Goal: Information Seeking & Learning: Learn about a topic

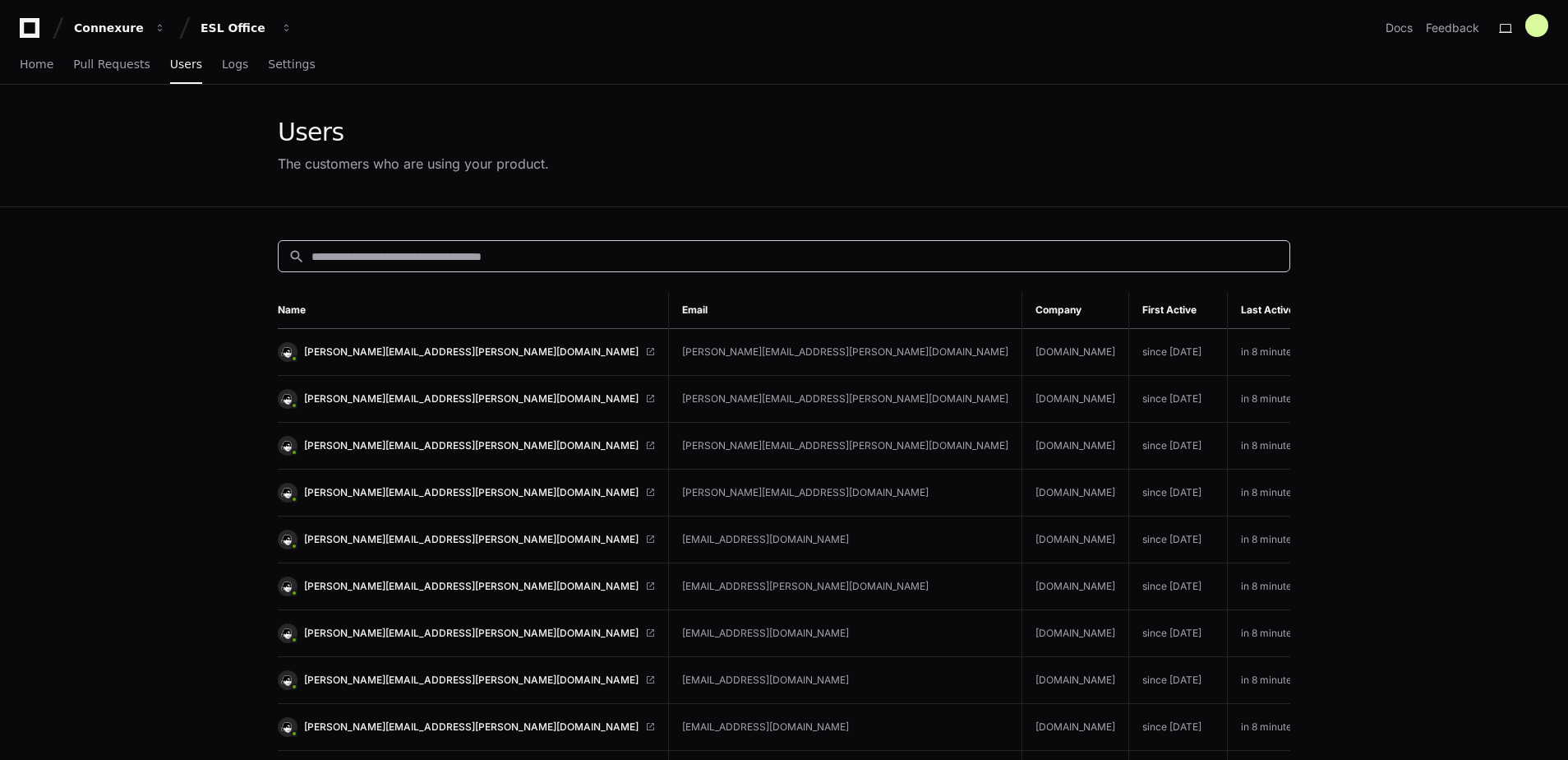
click at [941, 252] on input at bounding box center [796, 256] width 969 height 16
type input "****"
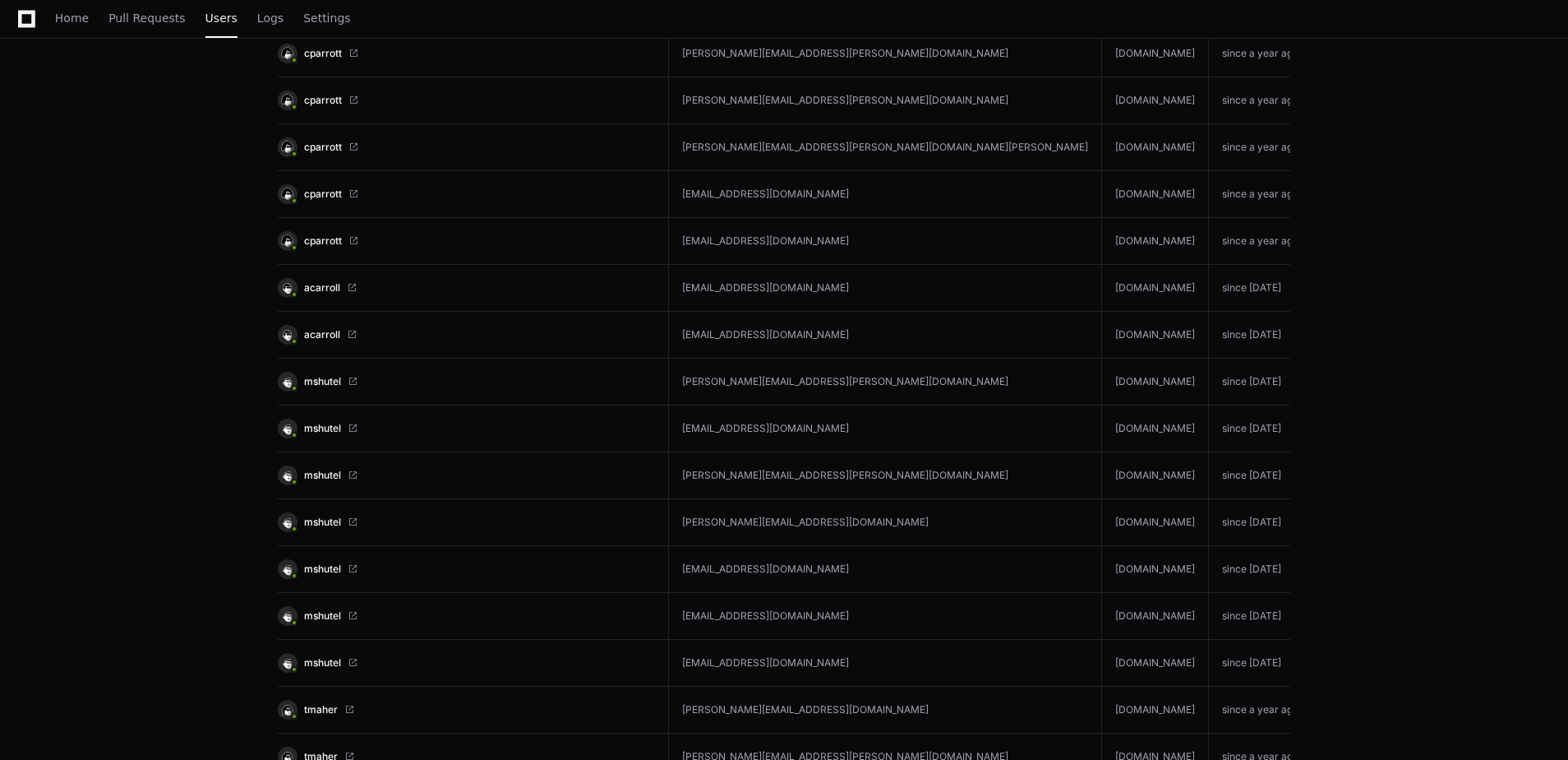
scroll to position [3673, 0]
click at [330, 335] on span "acarroll" at bounding box center [322, 334] width 36 height 14
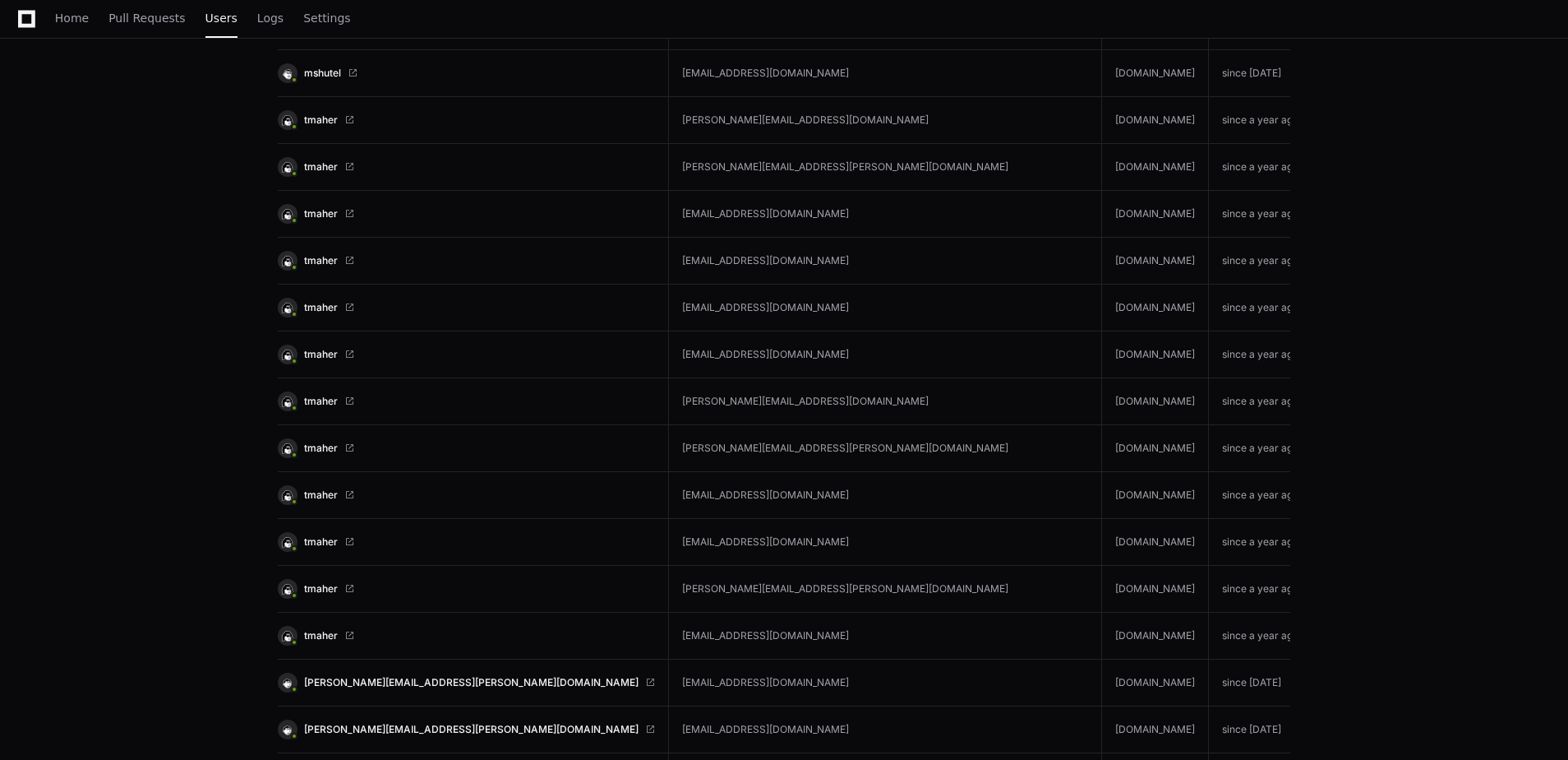
scroll to position [4263, 0]
click at [327, 637] on span "tmaher" at bounding box center [321, 635] width 34 height 14
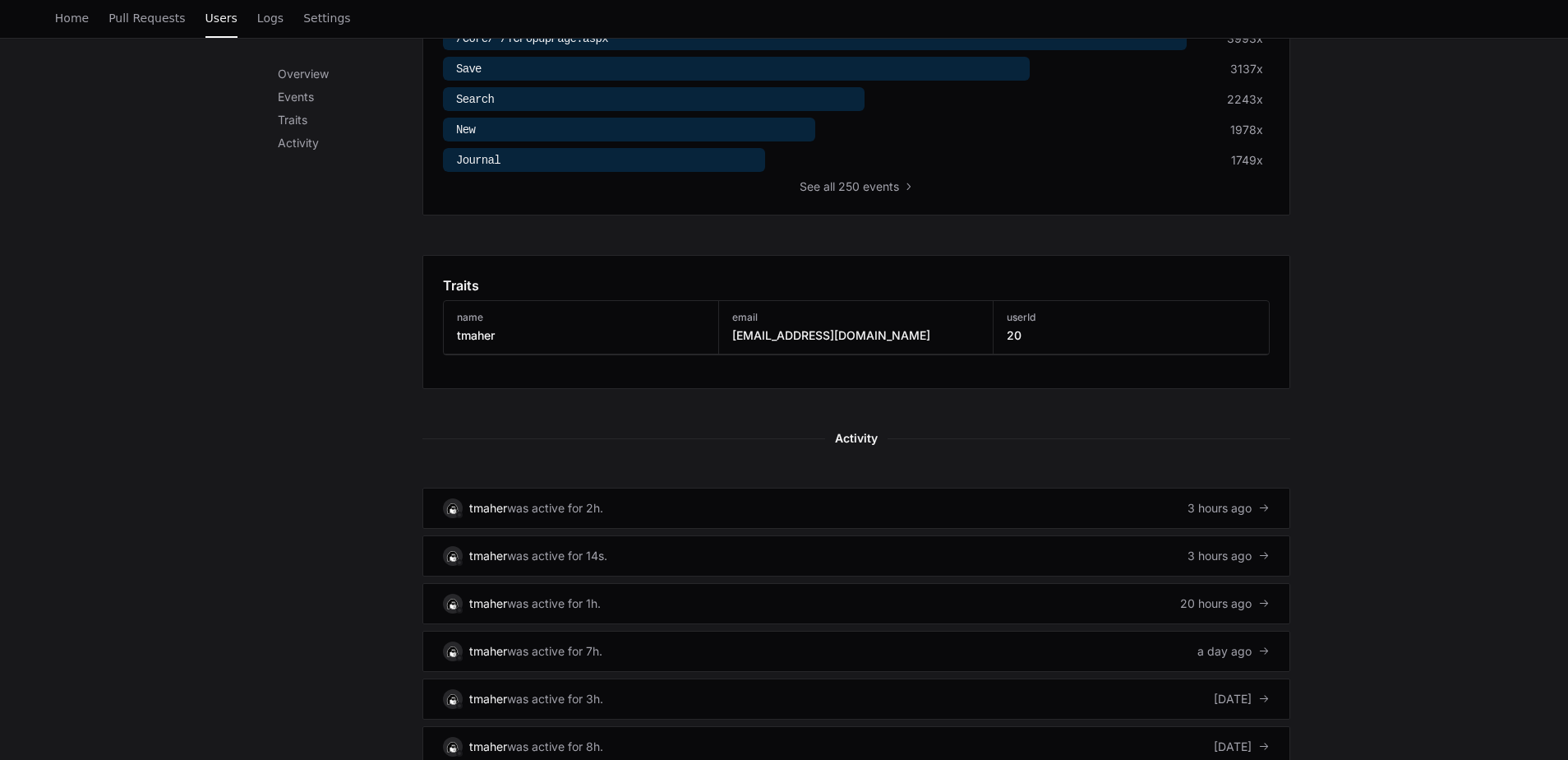
scroll to position [695, 0]
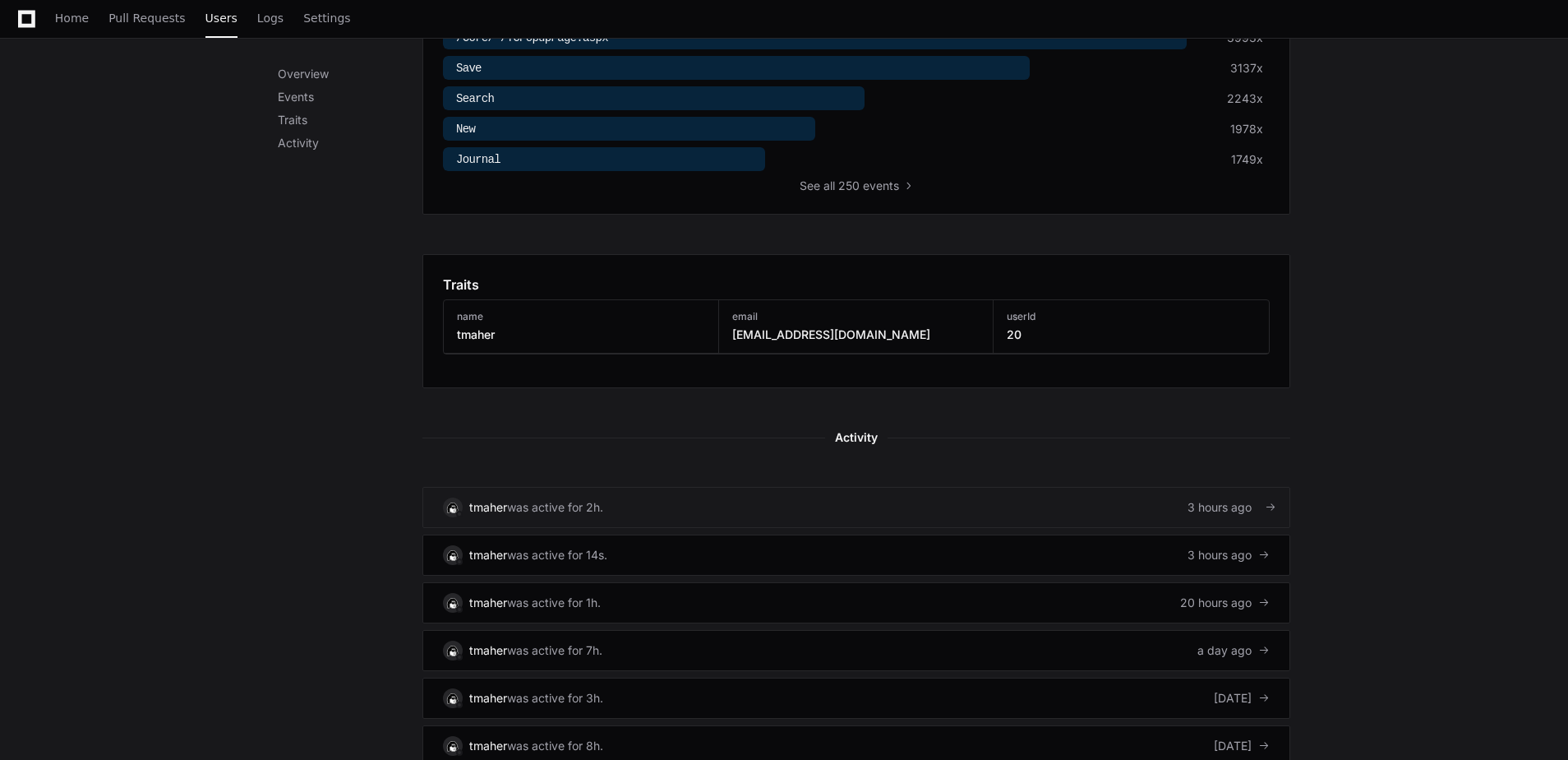
click at [1094, 513] on link "tmaher was active for 2h. 3 hours ago" at bounding box center [857, 507] width 868 height 42
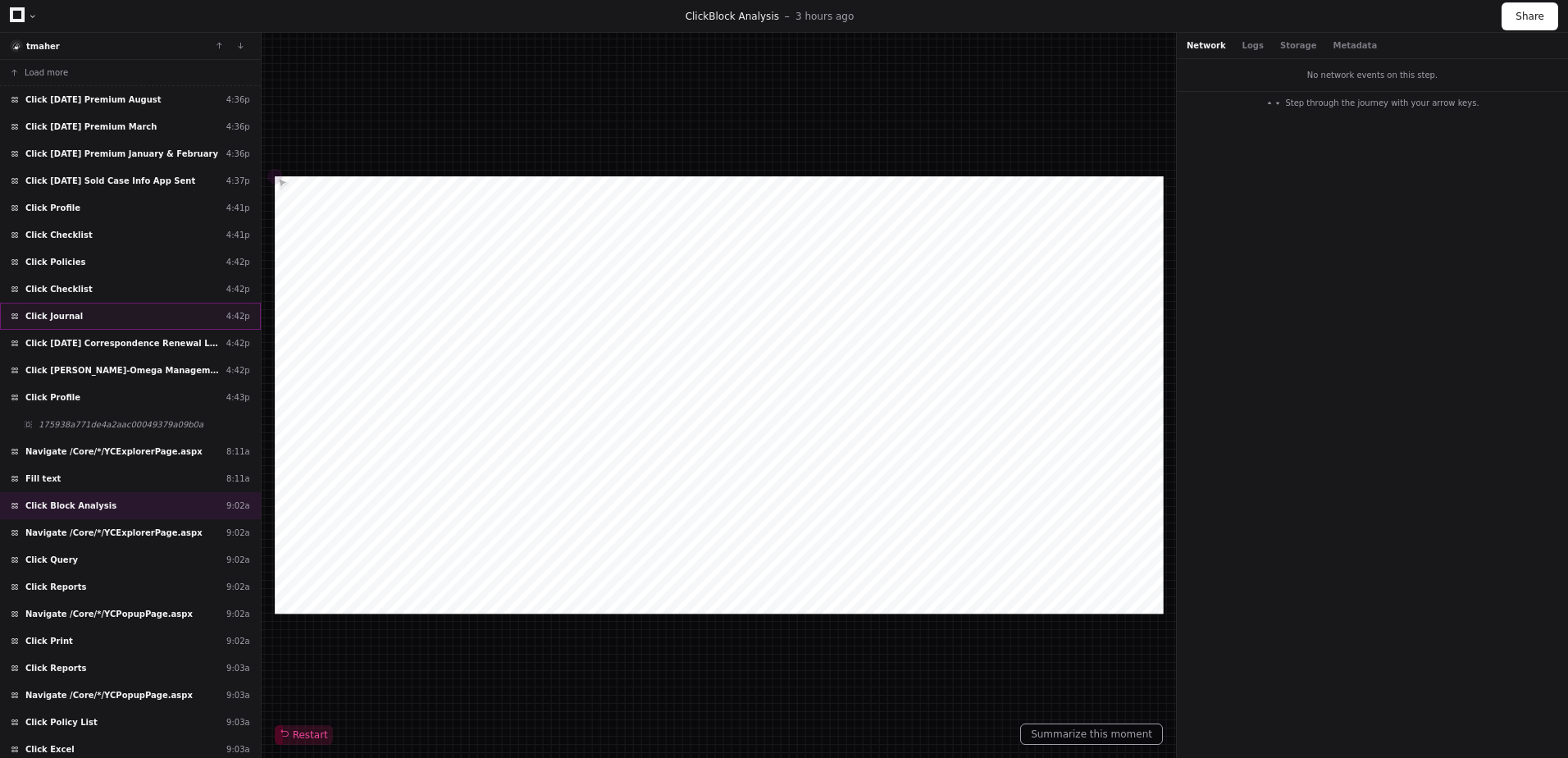
click at [54, 310] on span "Click Journal" at bounding box center [54, 315] width 58 height 13
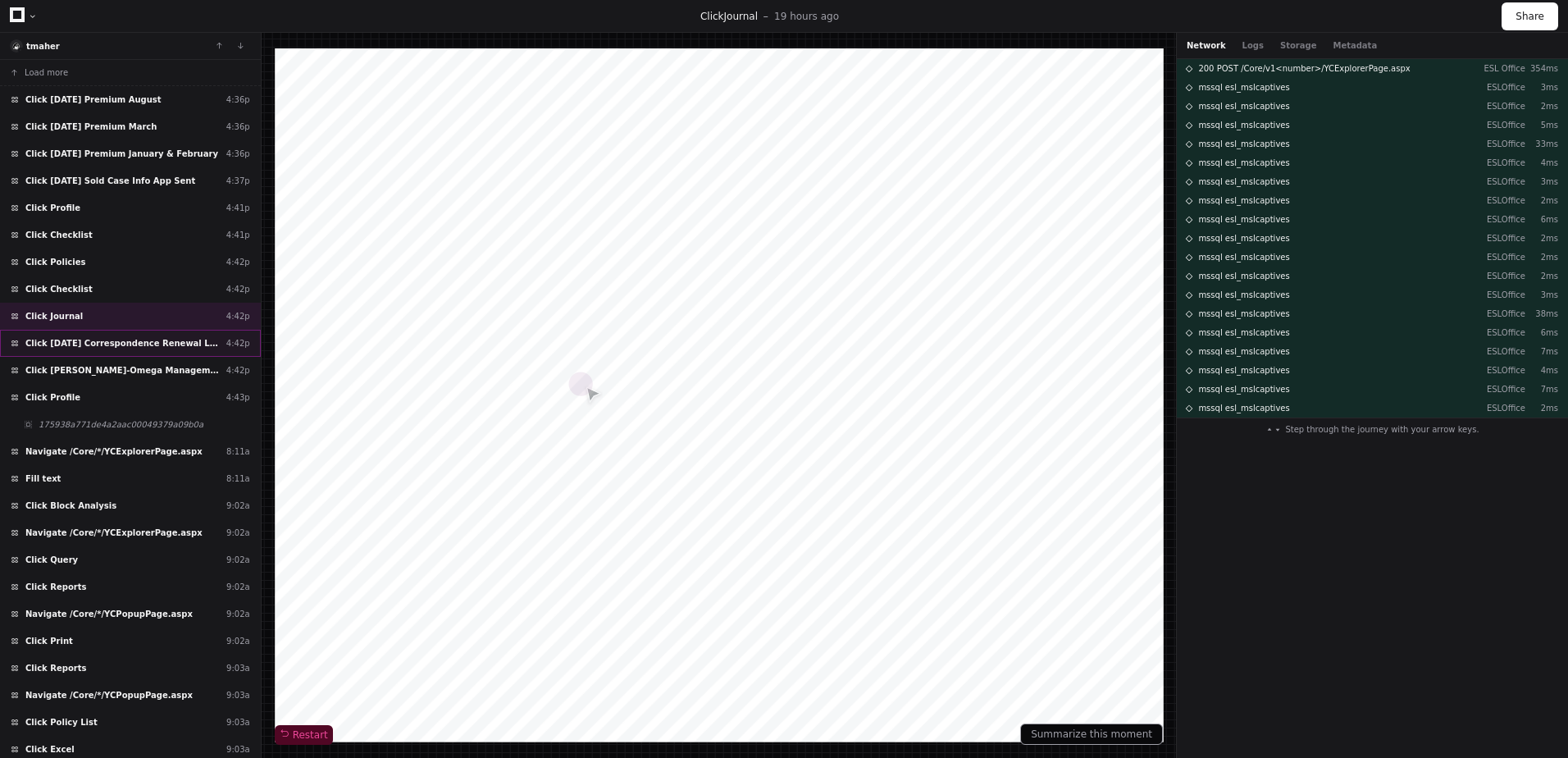
click at [63, 340] on span "Click 6/10/2024 Correspondence Renewal Letter" at bounding box center [122, 342] width 195 height 13
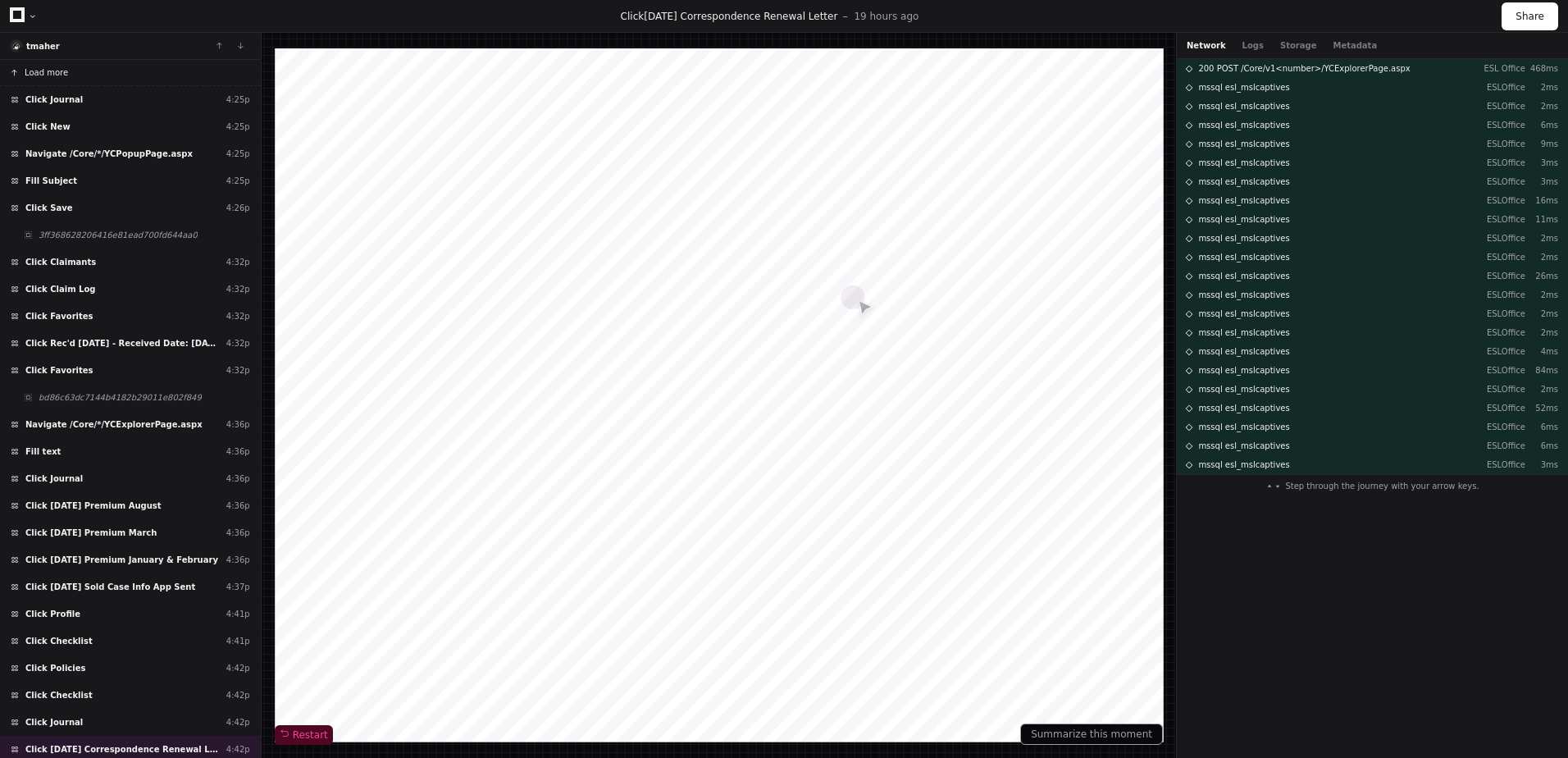
click at [68, 71] on button "Load more" at bounding box center [130, 72] width 260 height 26
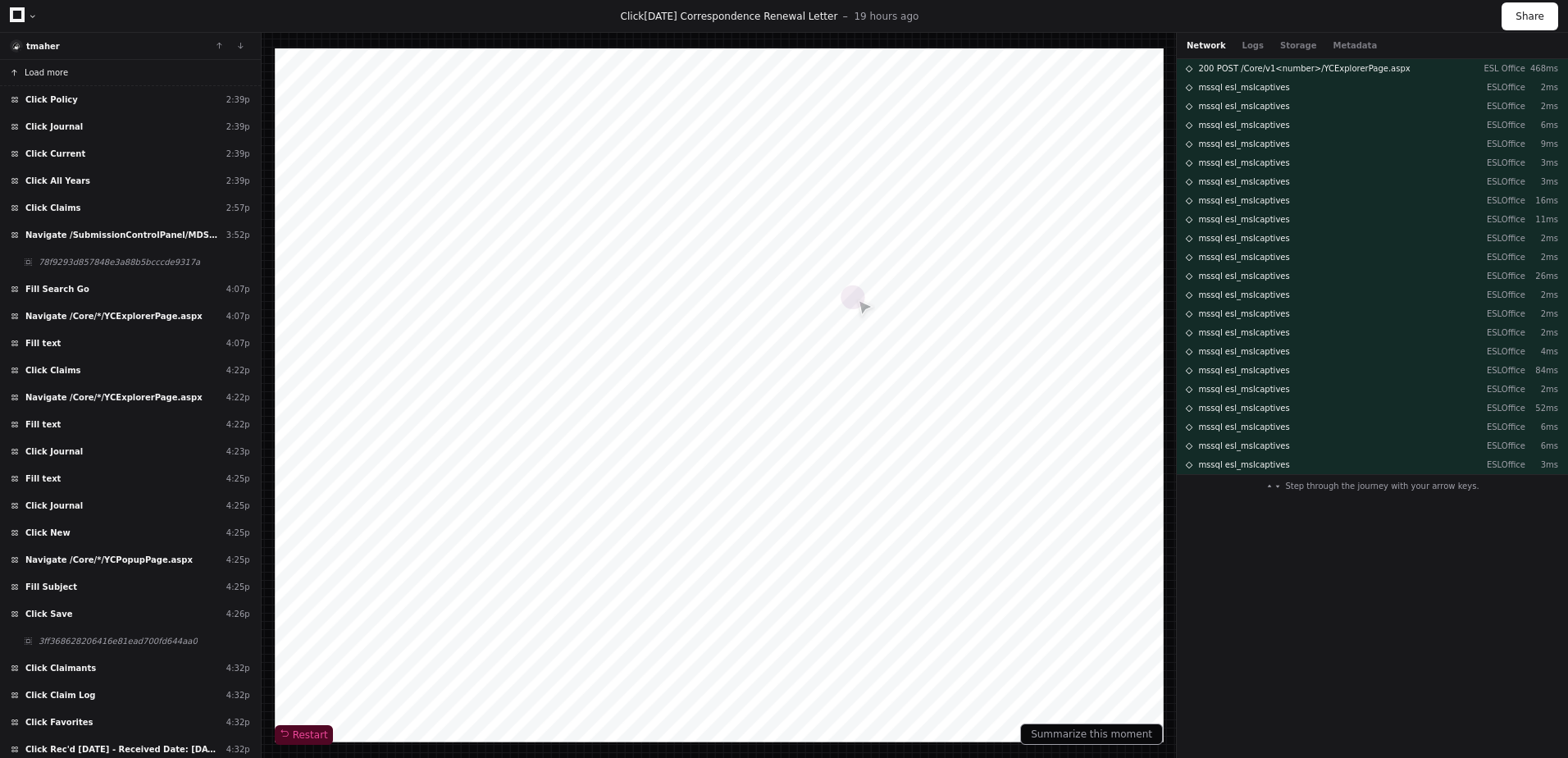
click at [49, 75] on span "Load more" at bounding box center [46, 72] width 43 height 13
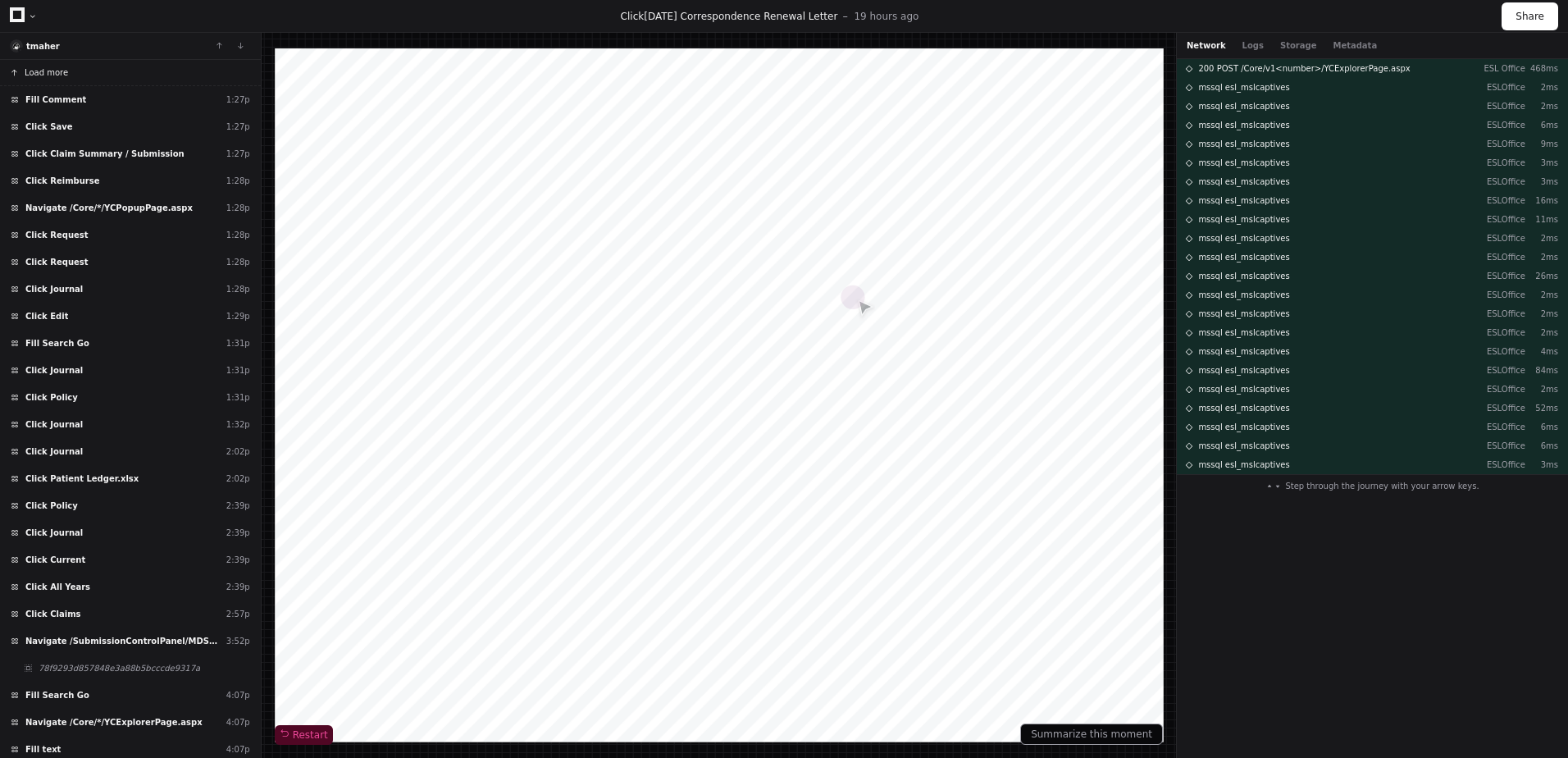
click at [49, 75] on span "Load more" at bounding box center [46, 72] width 43 height 13
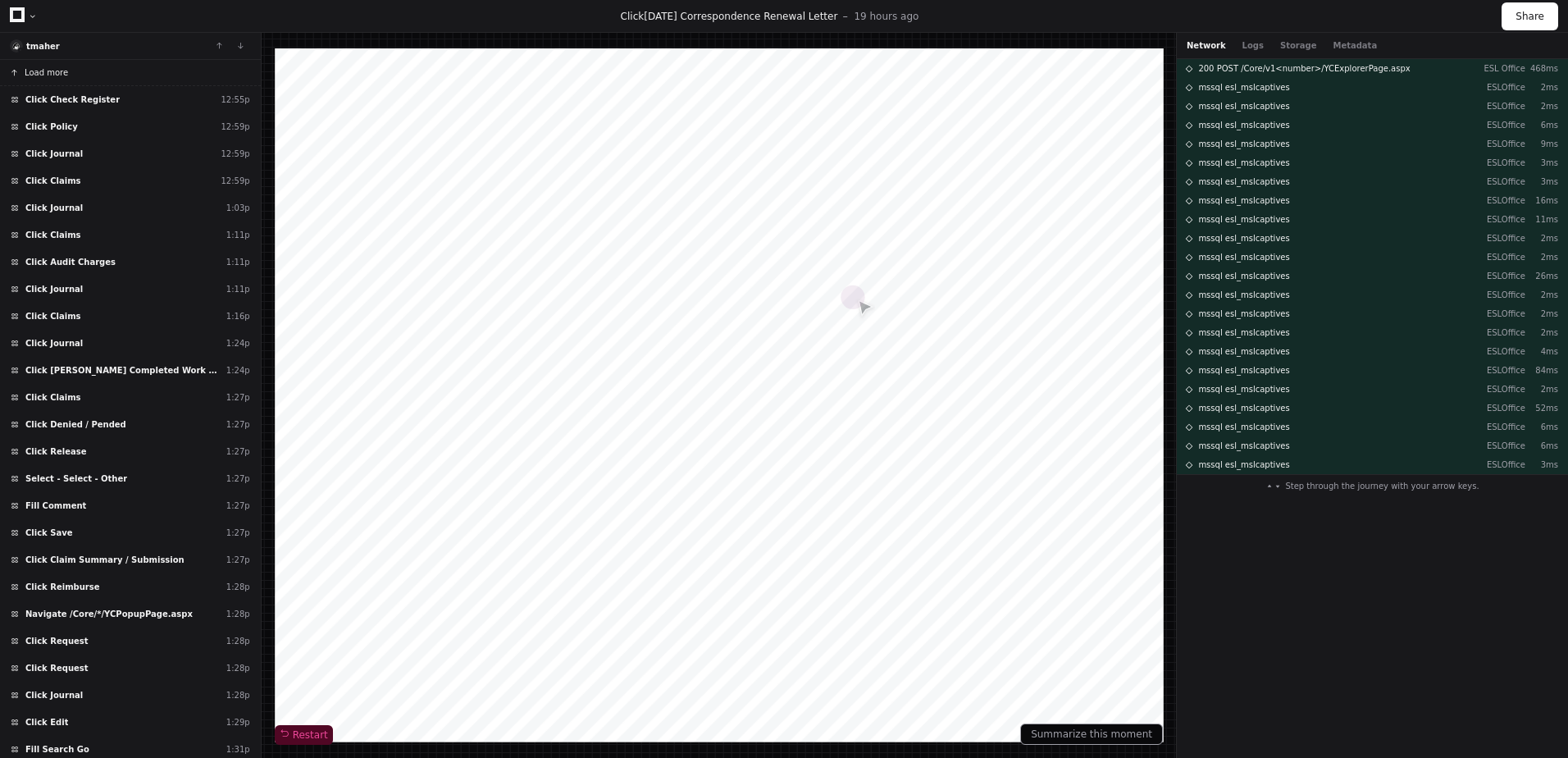
click at [49, 75] on span "Load more" at bounding box center [46, 72] width 43 height 13
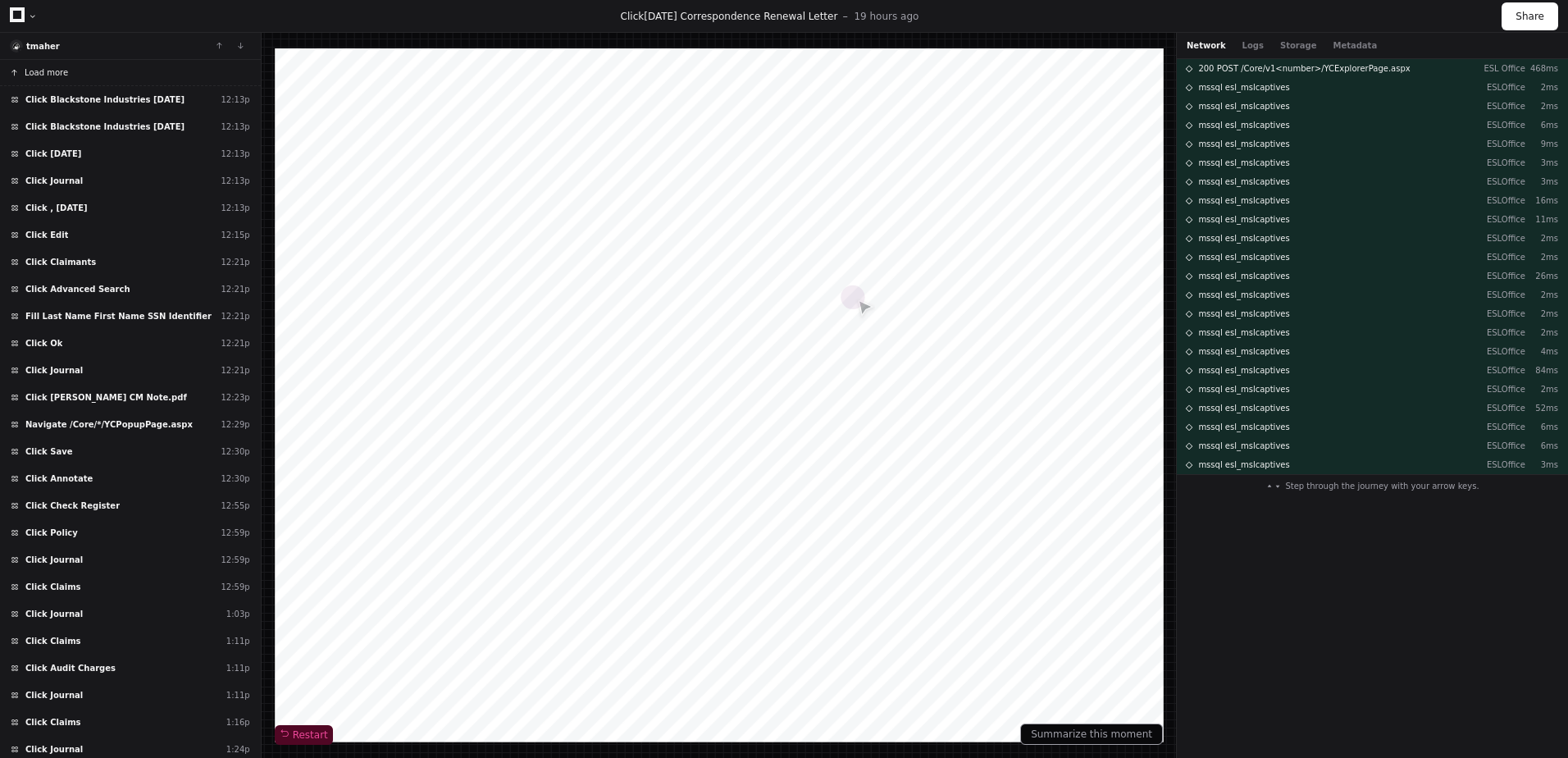
click at [49, 75] on span "Load more" at bounding box center [46, 72] width 43 height 13
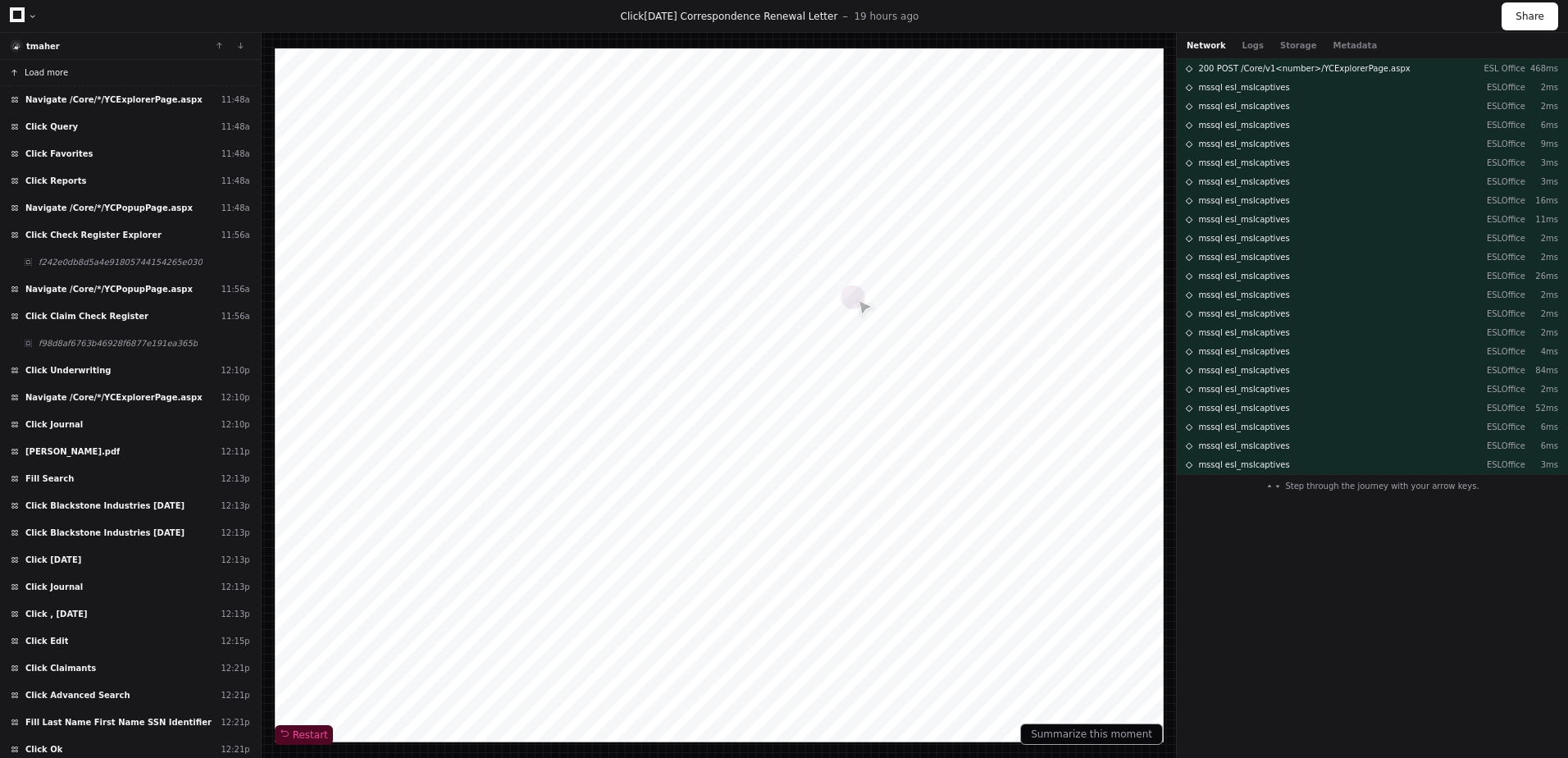
click at [19, 17] on icon at bounding box center [16, 14] width 14 height 14
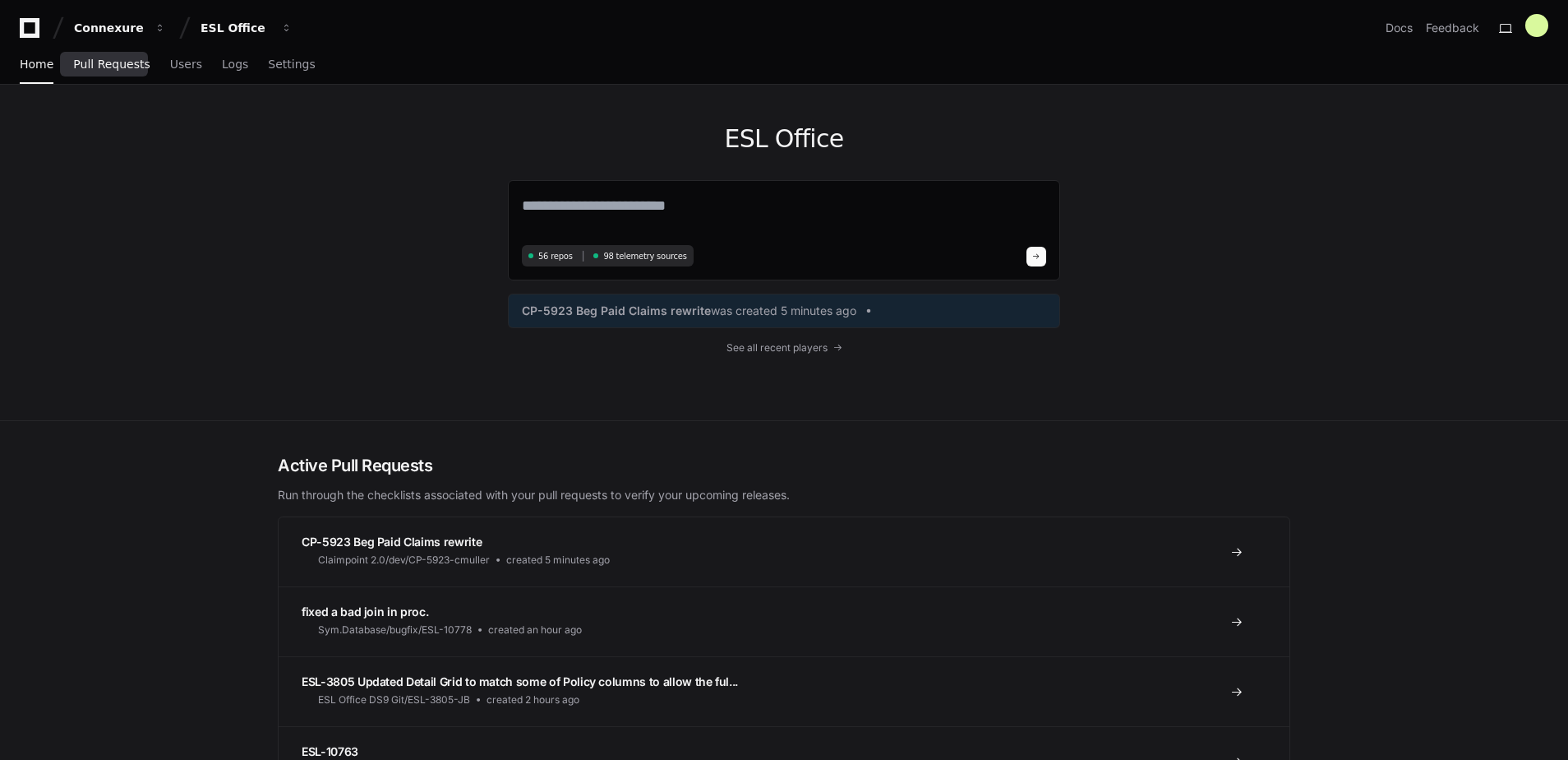
click at [102, 60] on span "Pull Requests" at bounding box center [111, 64] width 76 height 10
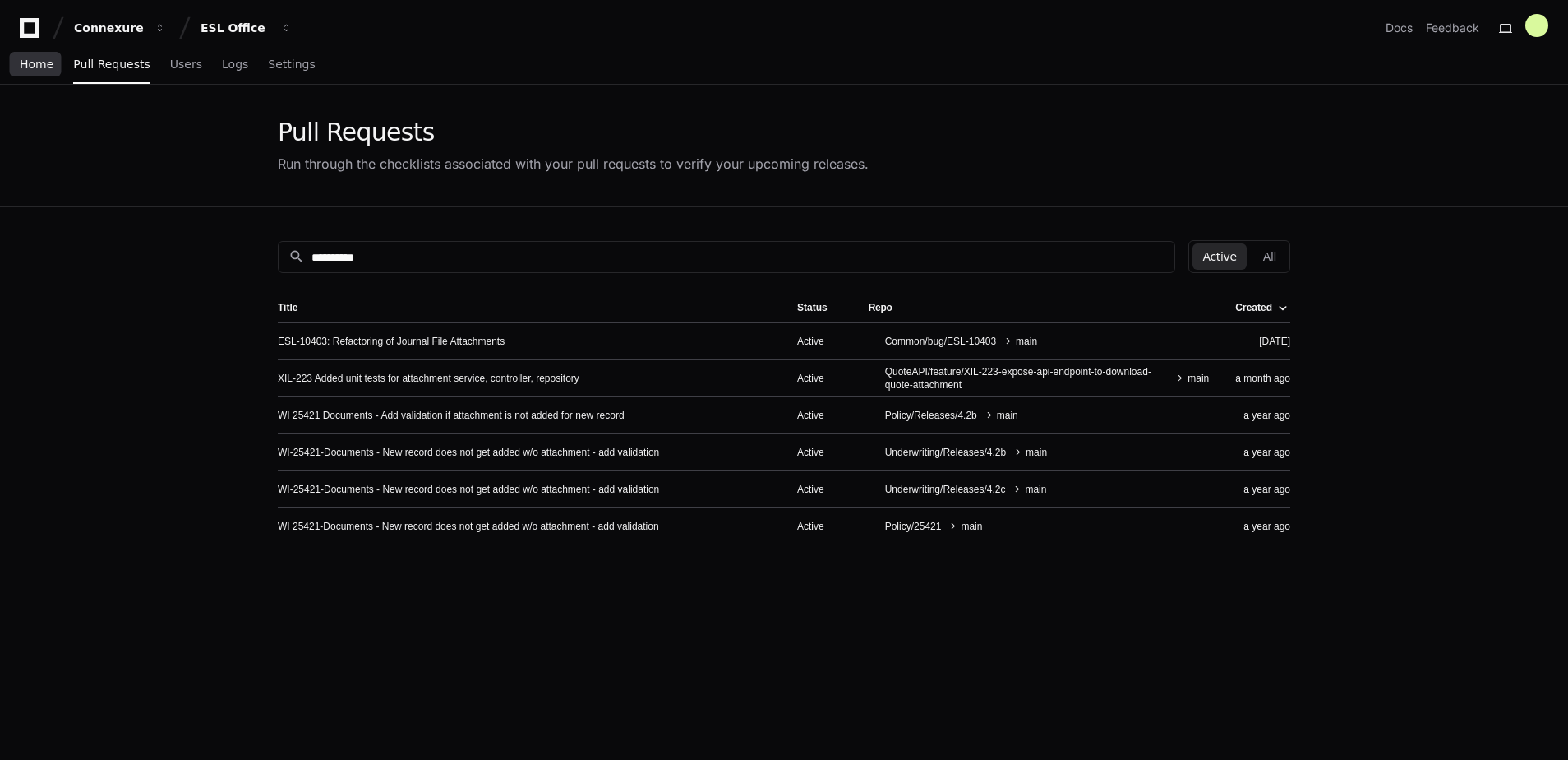
click at [35, 67] on span "Home" at bounding box center [36, 64] width 34 height 10
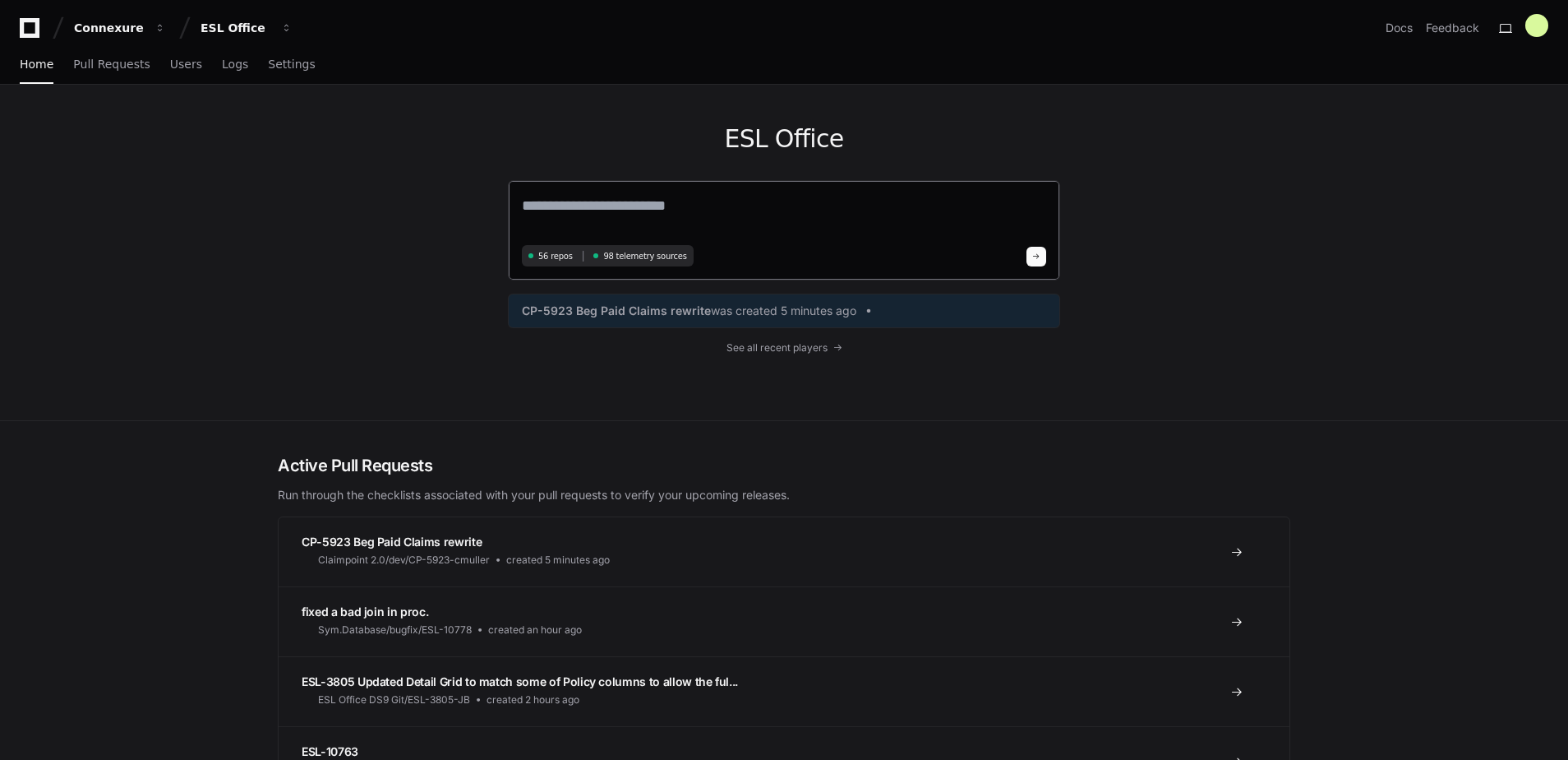
click at [653, 220] on textarea at bounding box center [784, 218] width 524 height 46
type textarea "*"
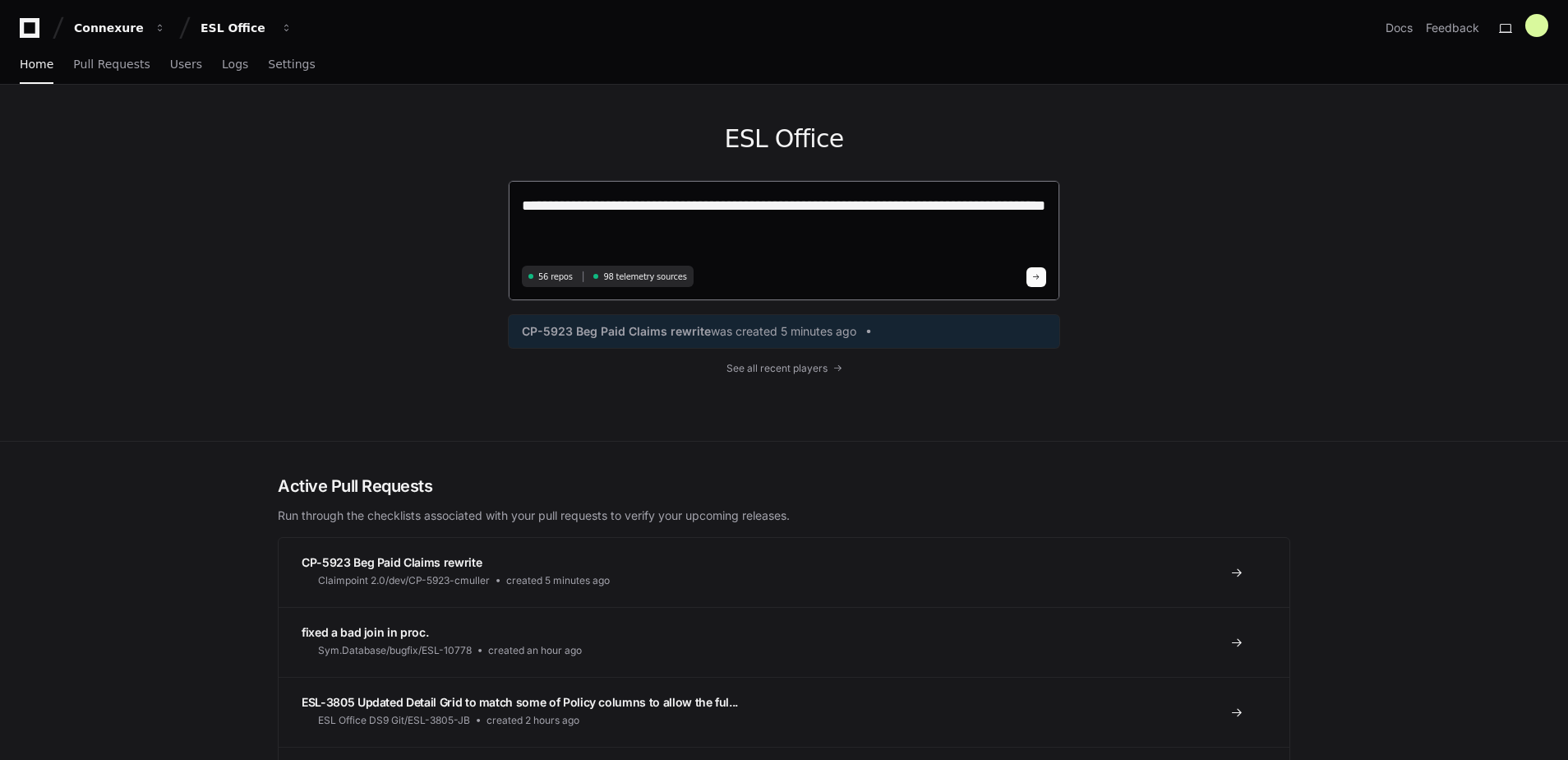
type textarea "**********"
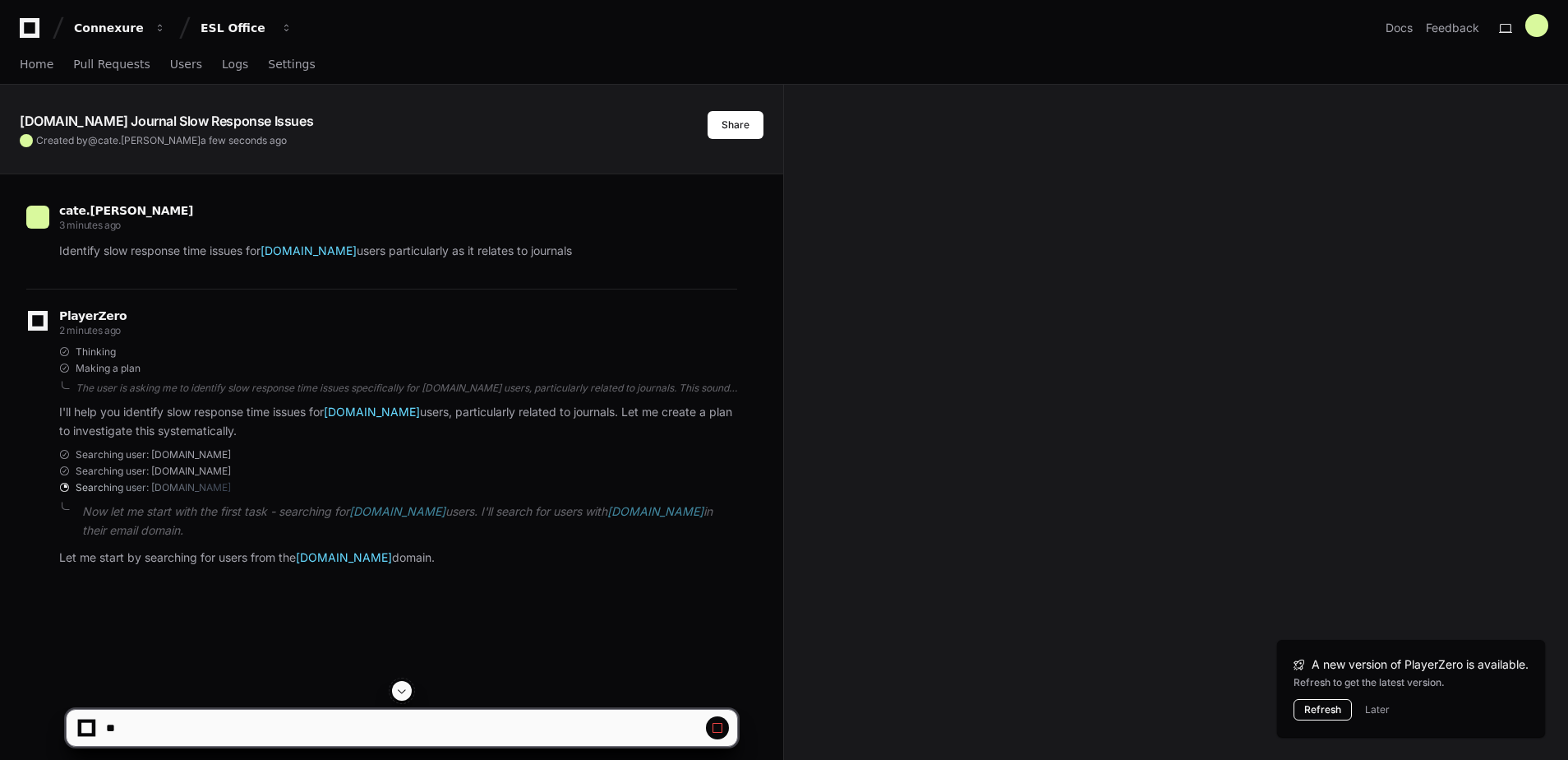
click at [1321, 704] on button "Refresh" at bounding box center [1322, 710] width 58 height 21
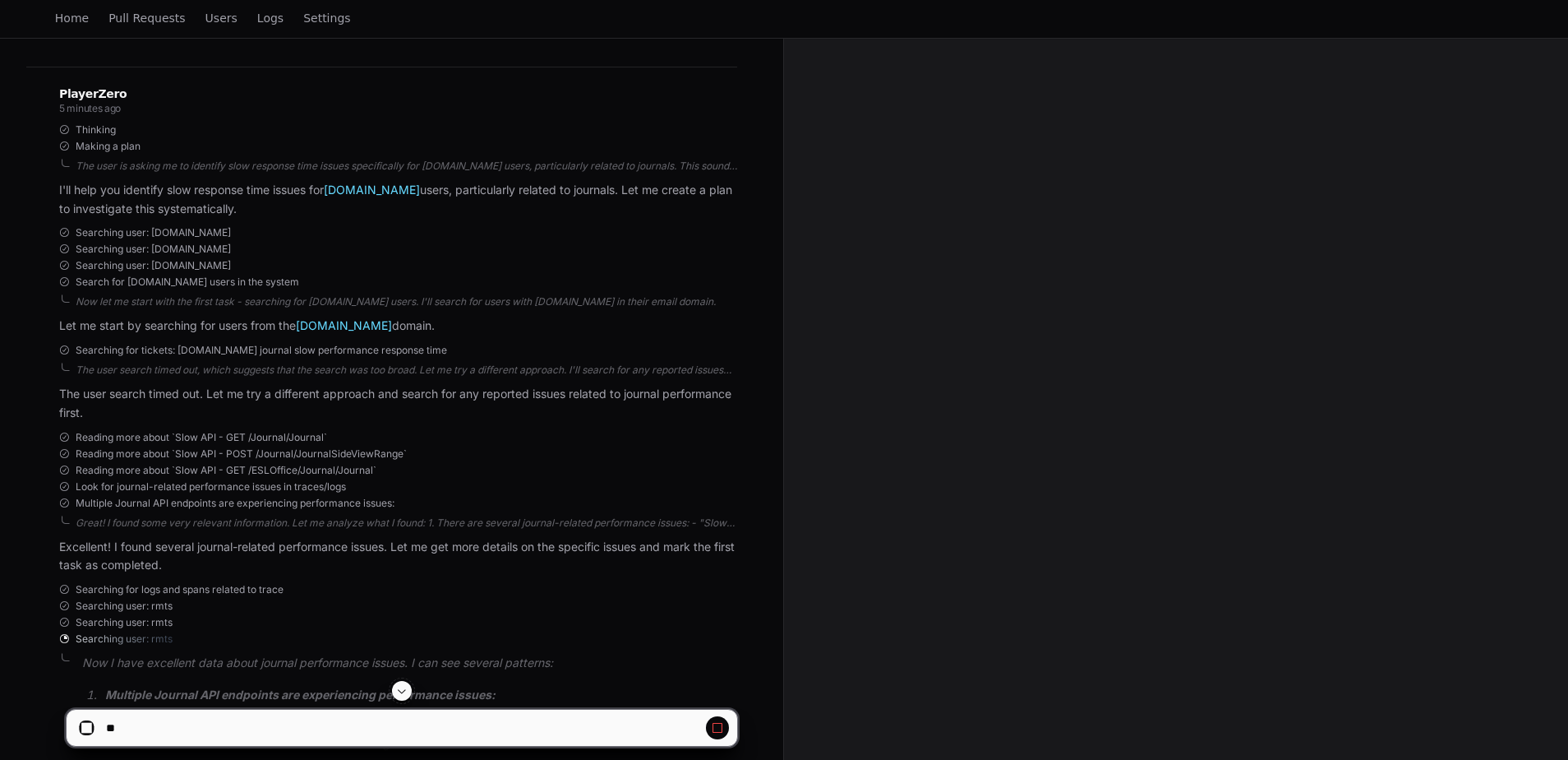
scroll to position [222, 0]
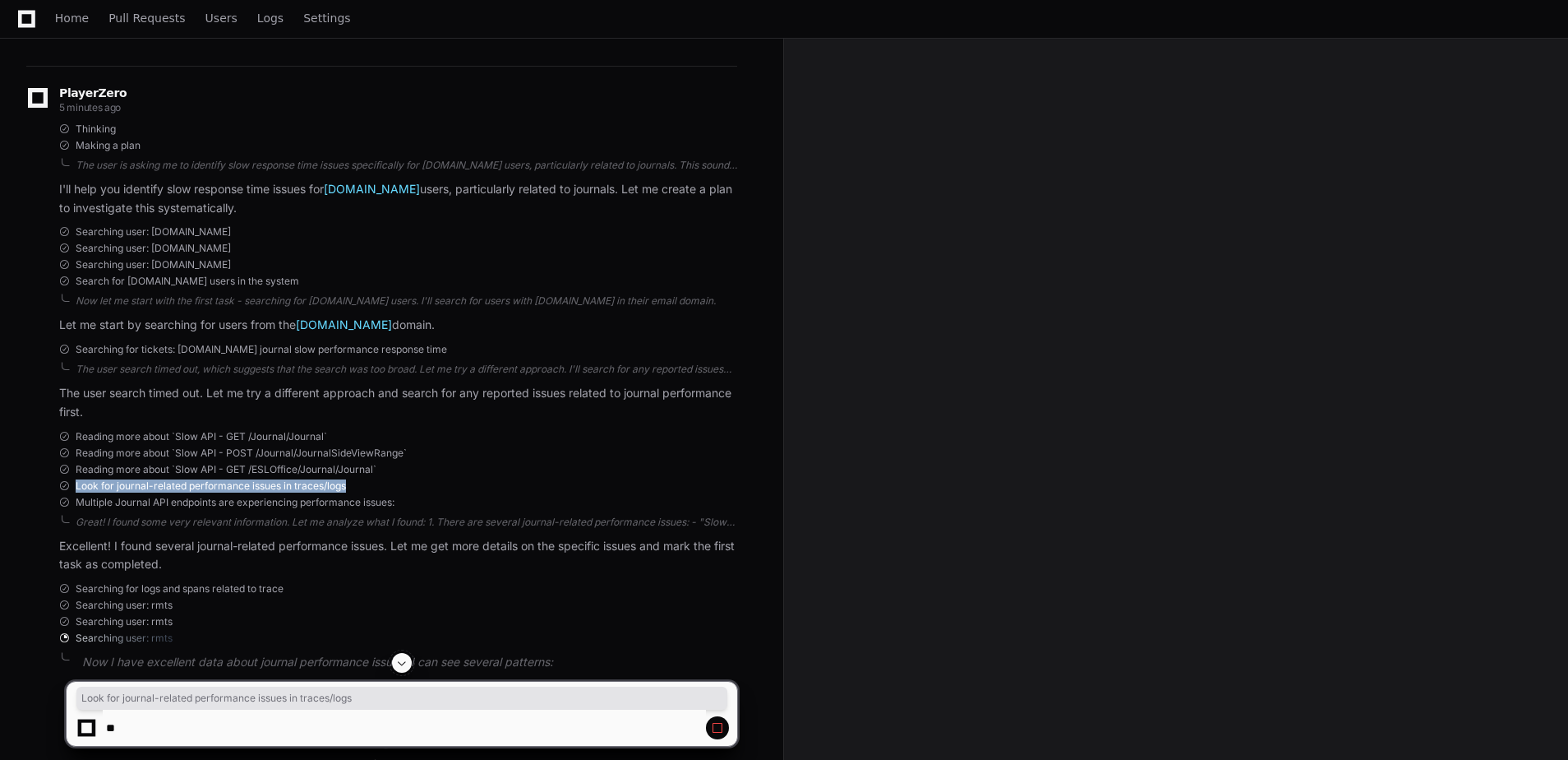
drag, startPoint x: 349, startPoint y: 486, endPoint x: 70, endPoint y: 485, distance: 279.0
click at [70, 485] on div "Look for journal-related performance issues in traces/logs" at bounding box center [398, 486] width 679 height 14
copy div "Look for journal-related performance issues in traces/logs"
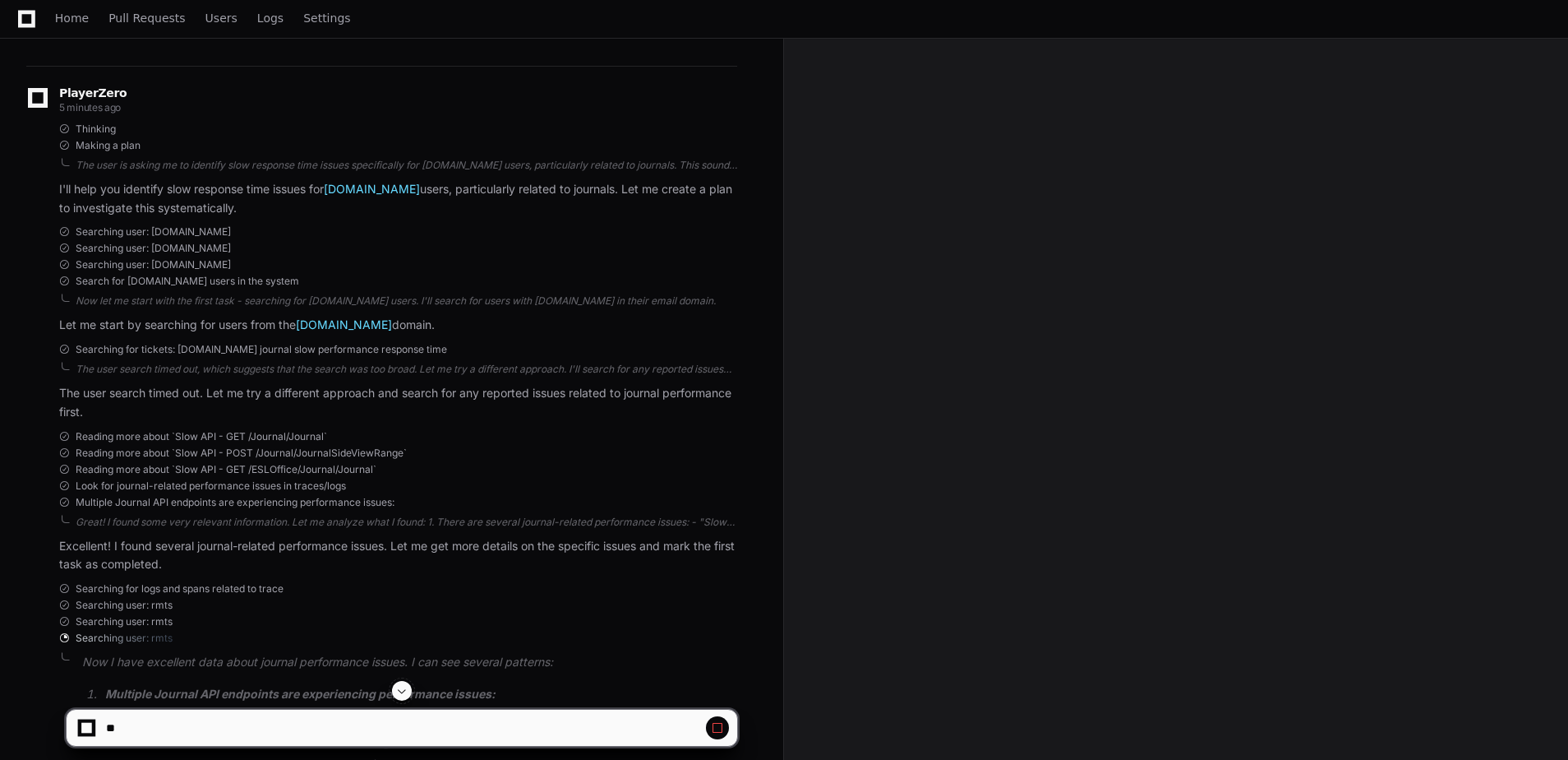
click at [16, 15] on div "Home Pull Requests Users Logs Settings" at bounding box center [184, 18] width 367 height 38
click at [30, 18] on icon at bounding box center [27, 18] width 17 height 19
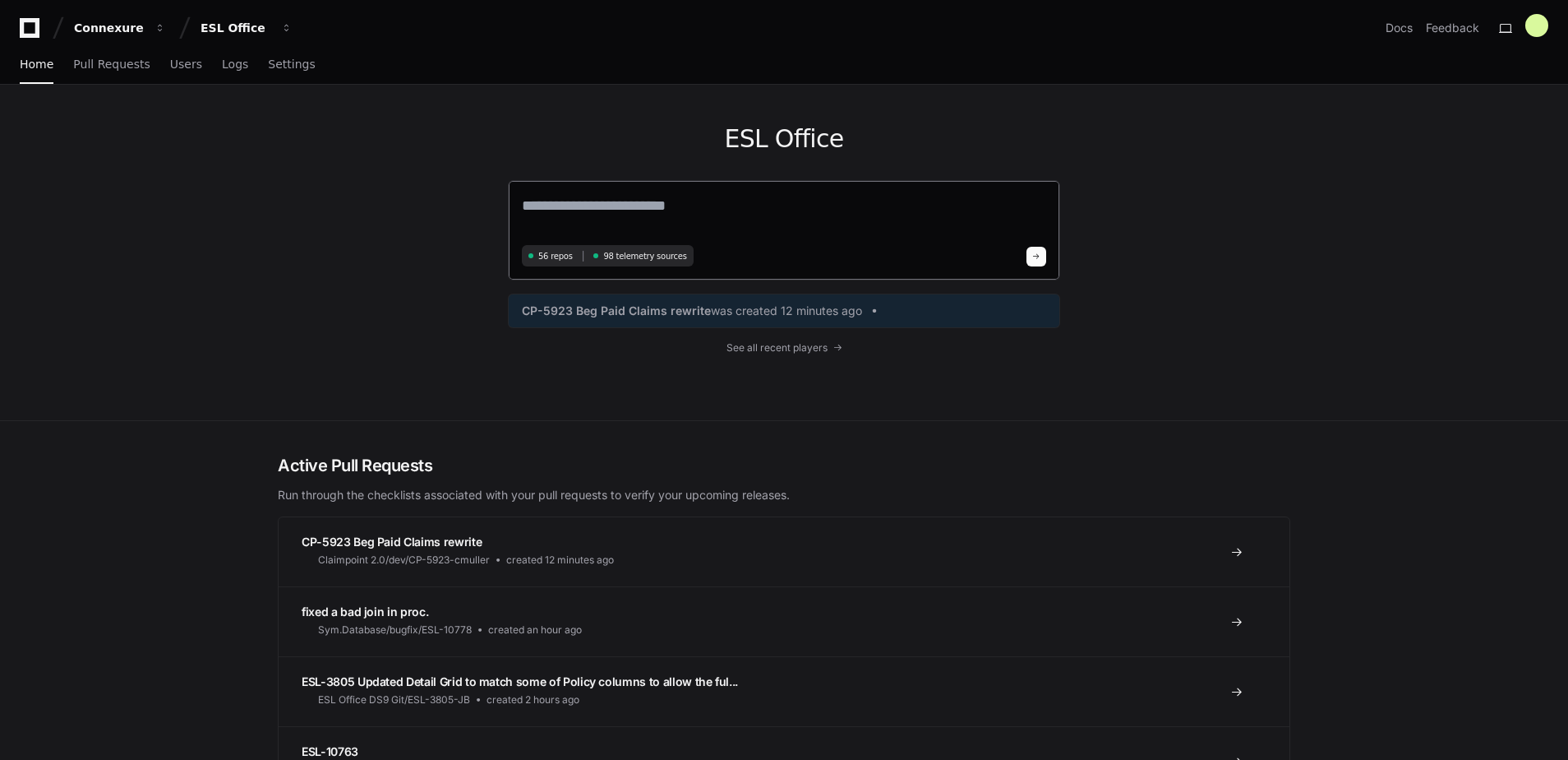
click at [612, 211] on textarea at bounding box center [784, 218] width 524 height 46
paste textarea "**********"
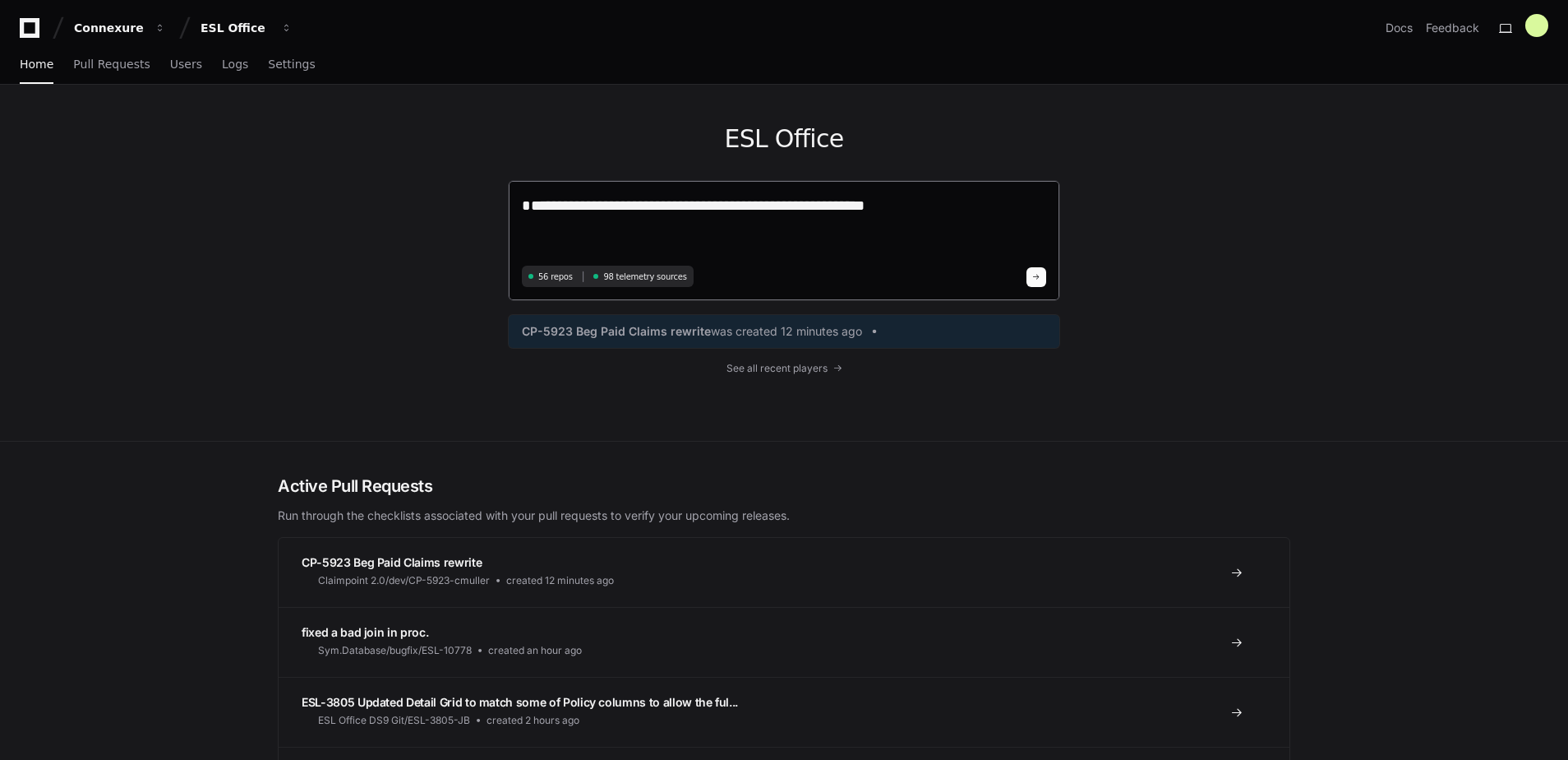
click at [522, 229] on div "**********" at bounding box center [783, 240] width 552 height 121
click at [522, 228] on div "**********" at bounding box center [783, 240] width 552 height 121
click at [524, 228] on textarea "**********" at bounding box center [784, 227] width 524 height 67
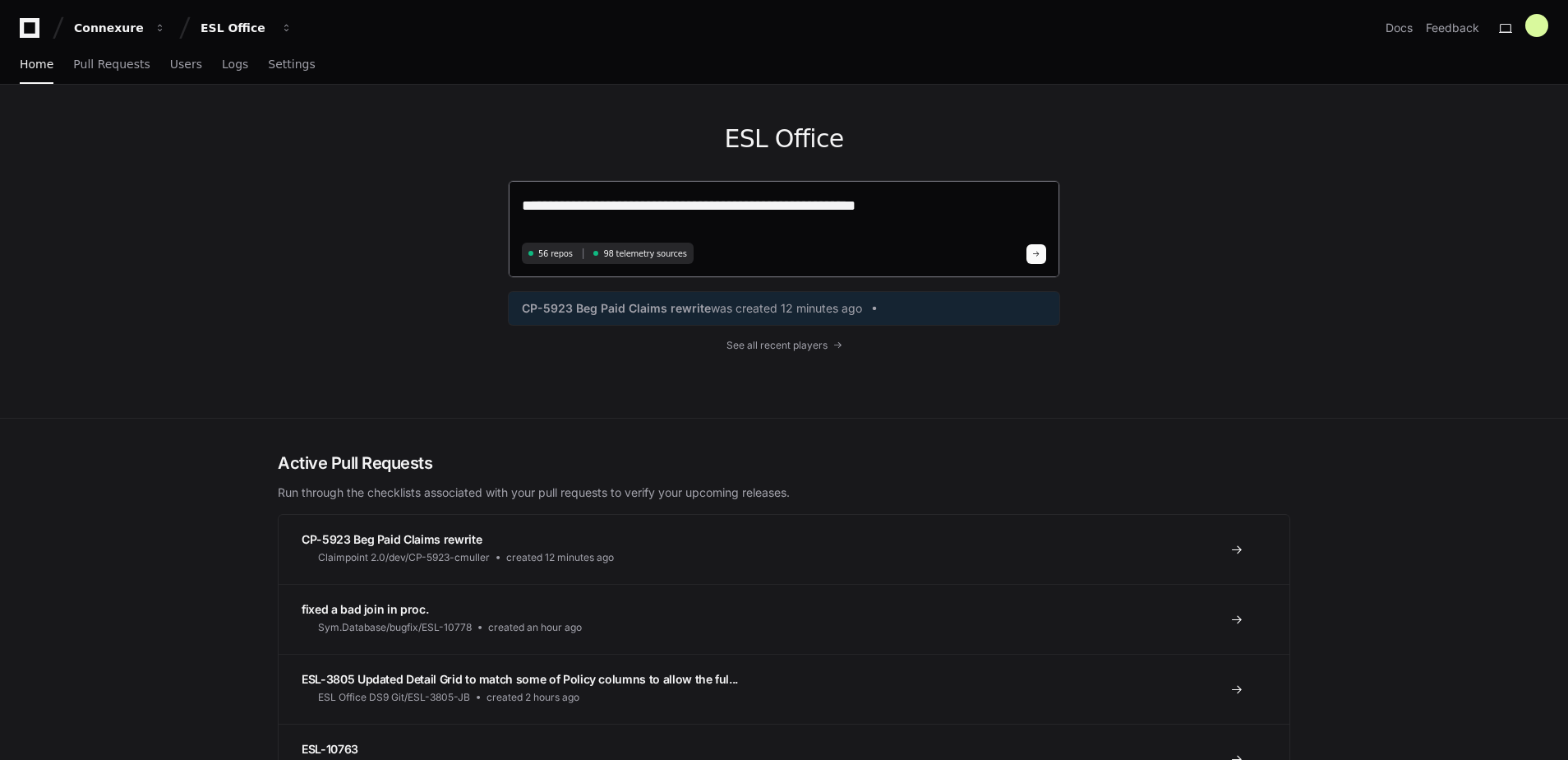
type textarea "**********"
click at [1036, 252] on span at bounding box center [1036, 253] width 9 height 9
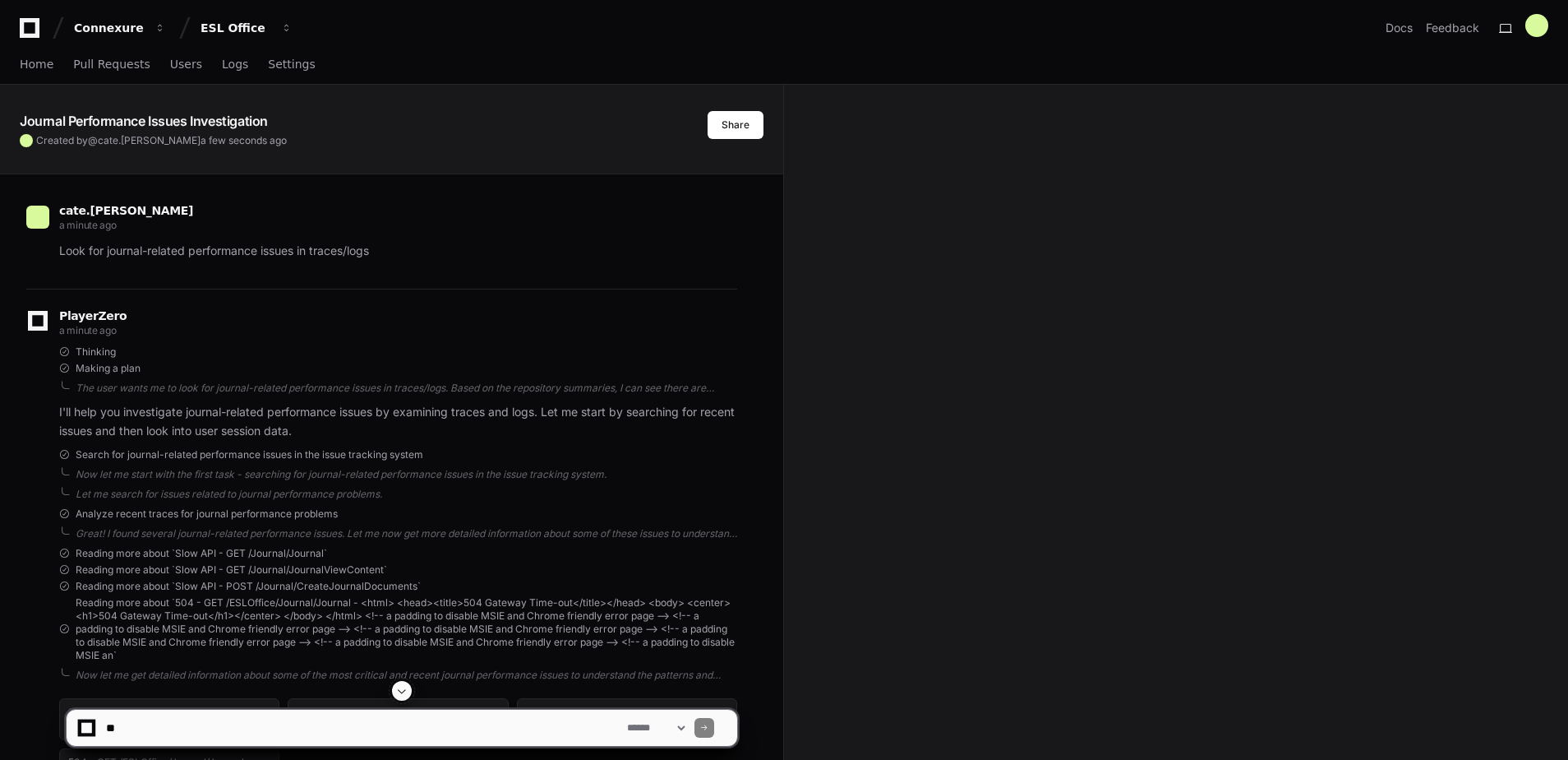
click at [406, 686] on span at bounding box center [402, 690] width 14 height 14
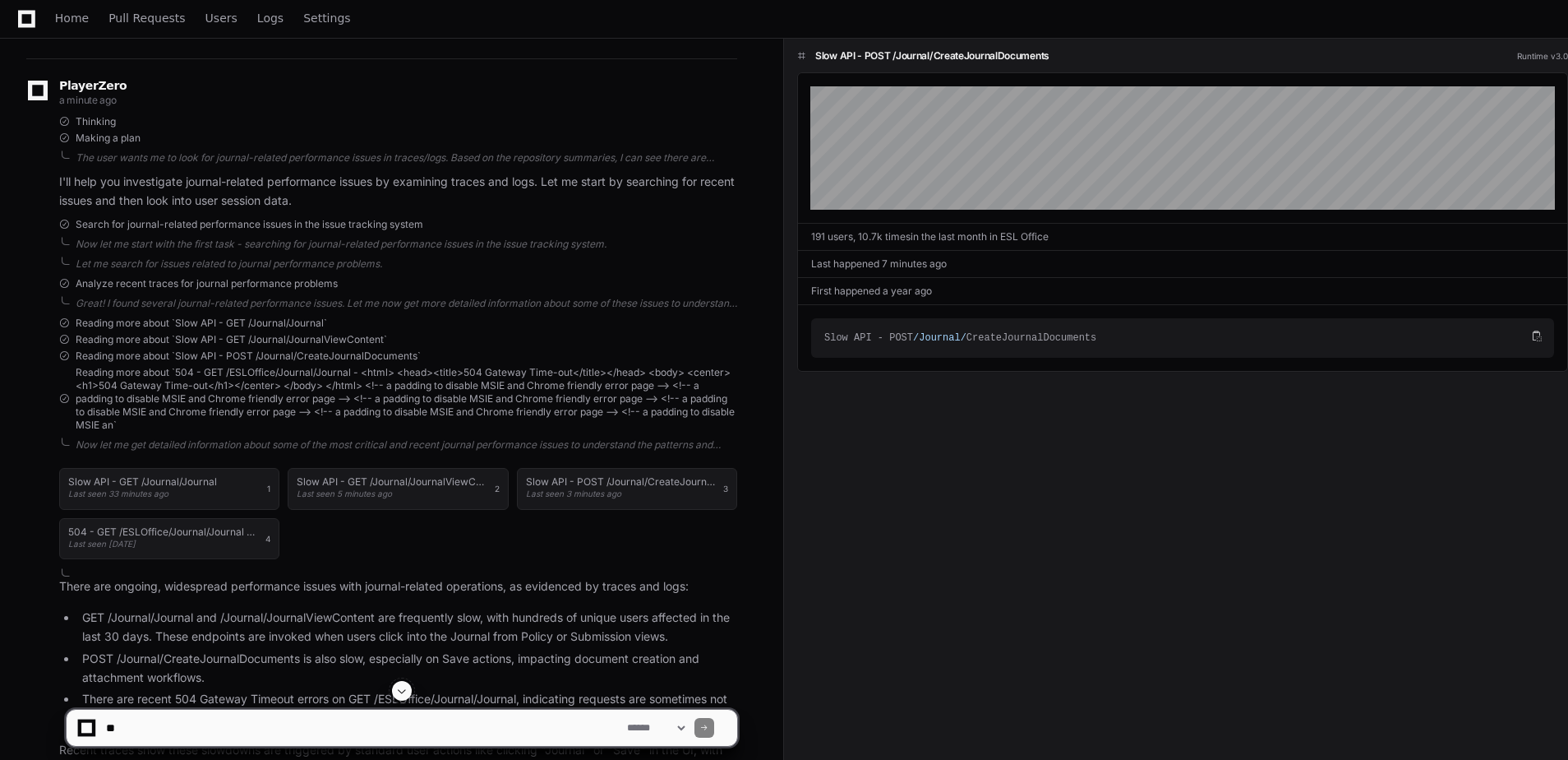
scroll to position [229, 0]
click at [184, 498] on div "Slow API - GET /Journal/Journal Last seen 33 minutes ago" at bounding box center [143, 489] width 149 height 23
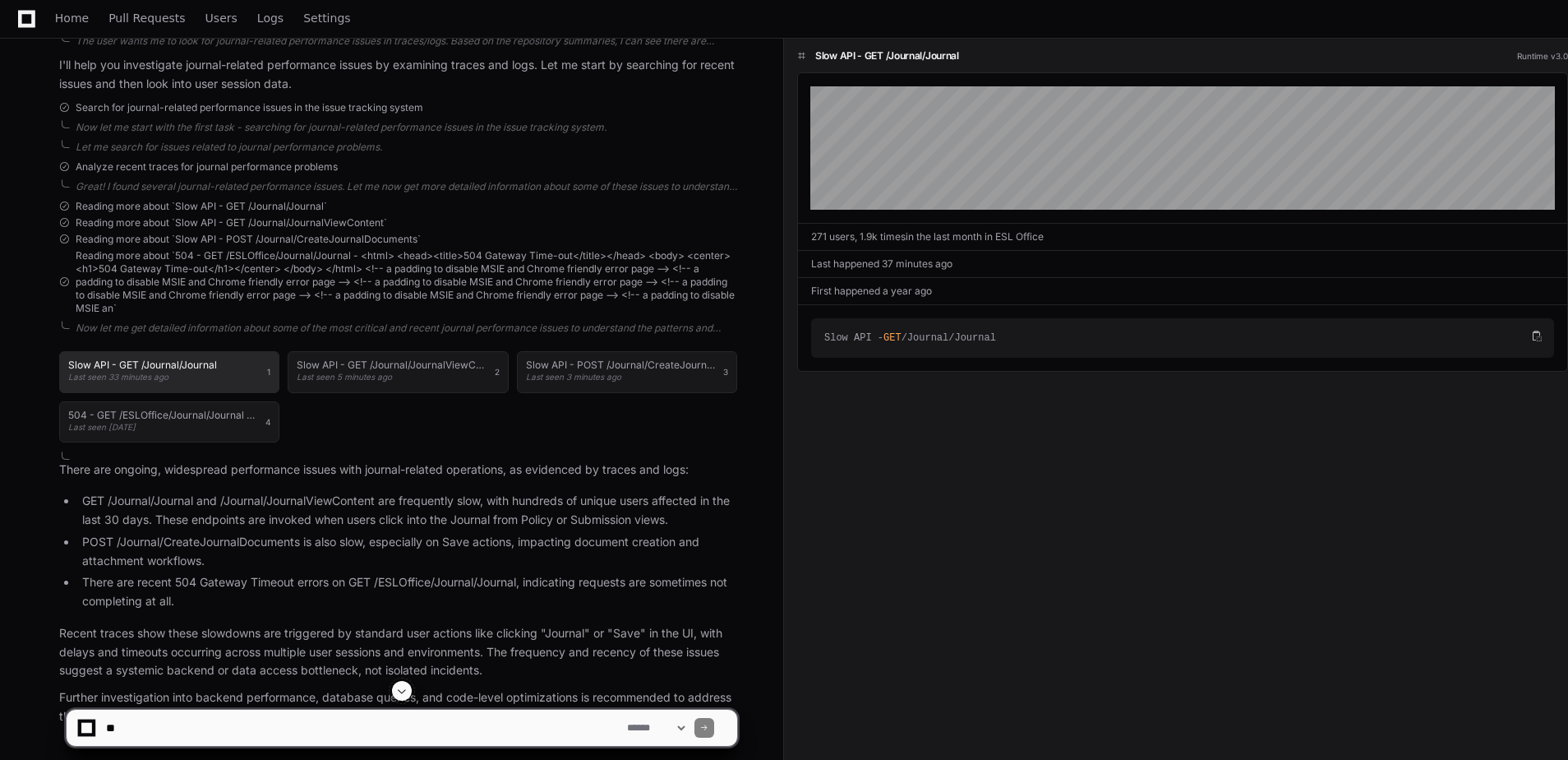
scroll to position [348, 0]
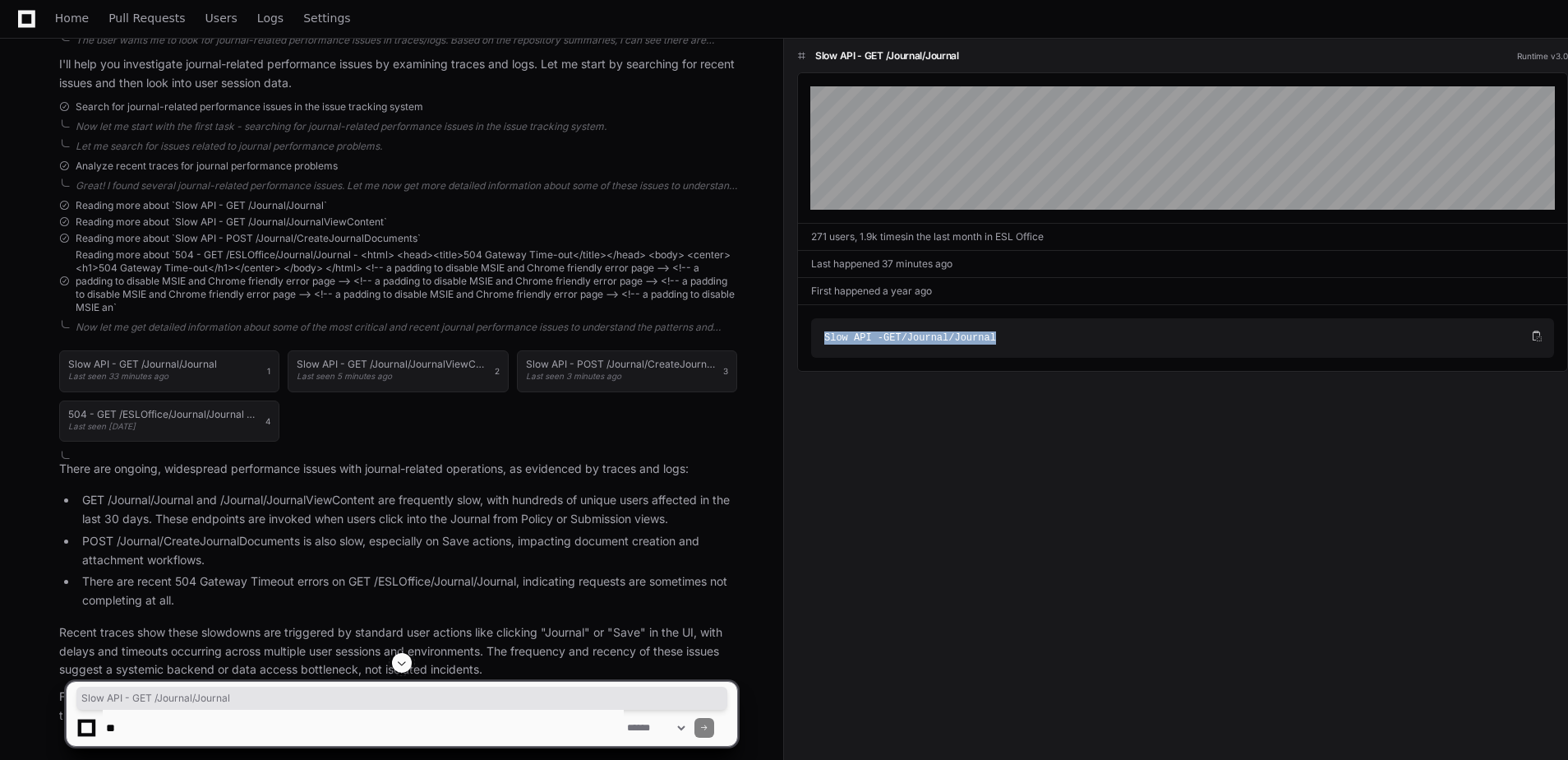
click at [916, 337] on div "Slow API - GET /Journal/Journal" at bounding box center [1176, 338] width 704 height 14
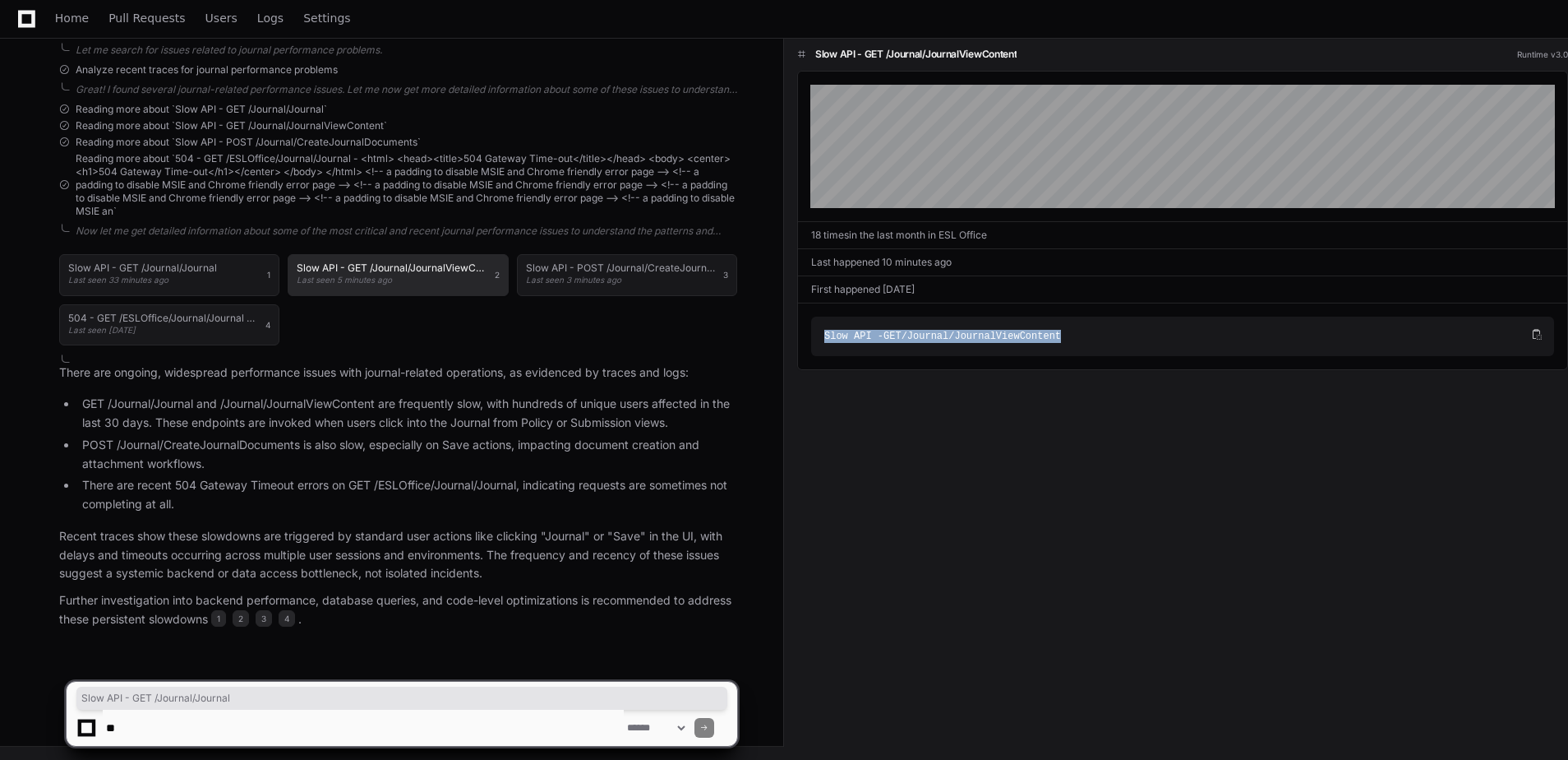
click at [457, 272] on h1 "Slow API - GET /Journal/JournalViewContent" at bounding box center [392, 268] width 189 height 10
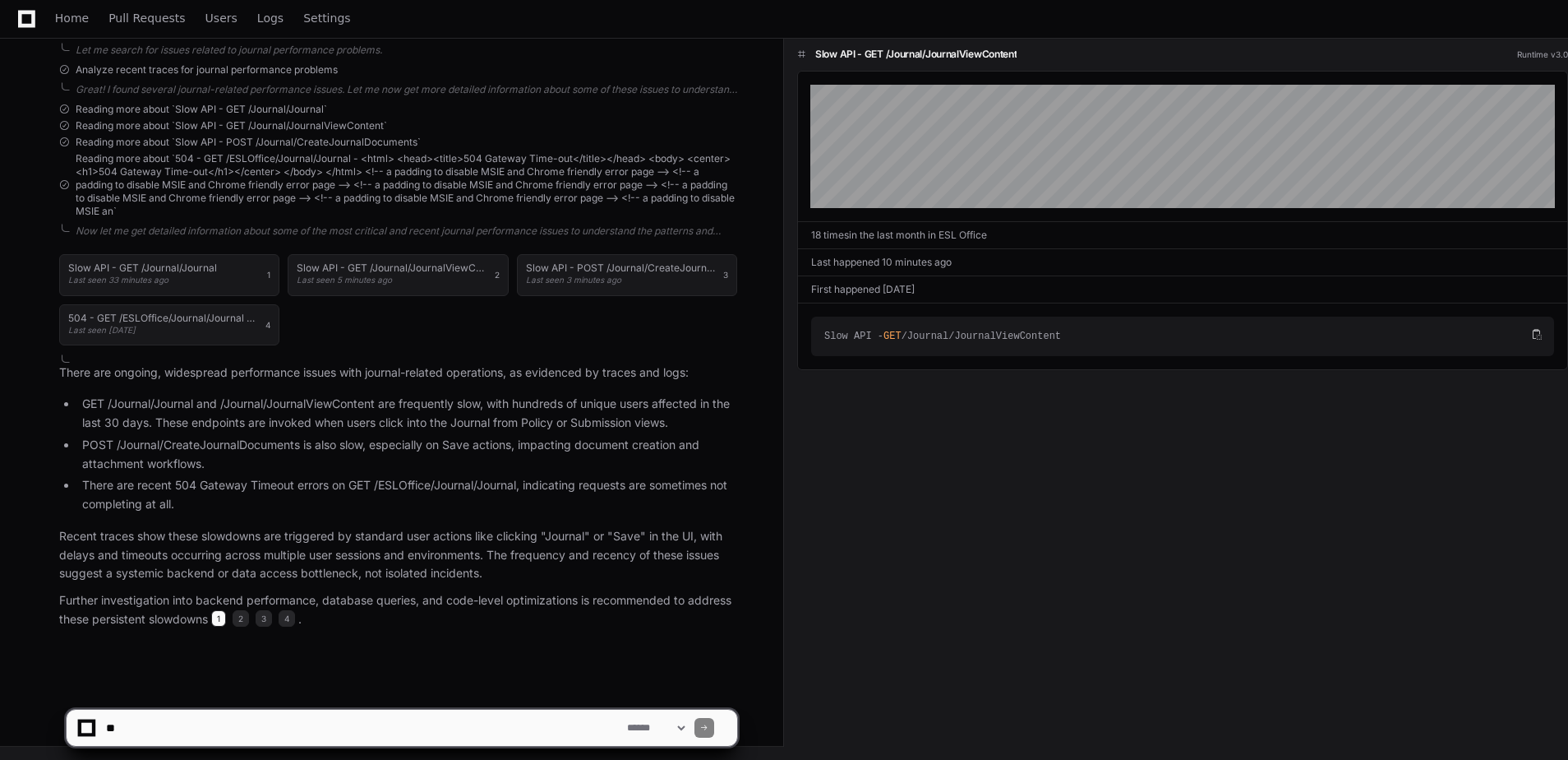
click at [218, 624] on span "1" at bounding box center [218, 618] width 15 height 16
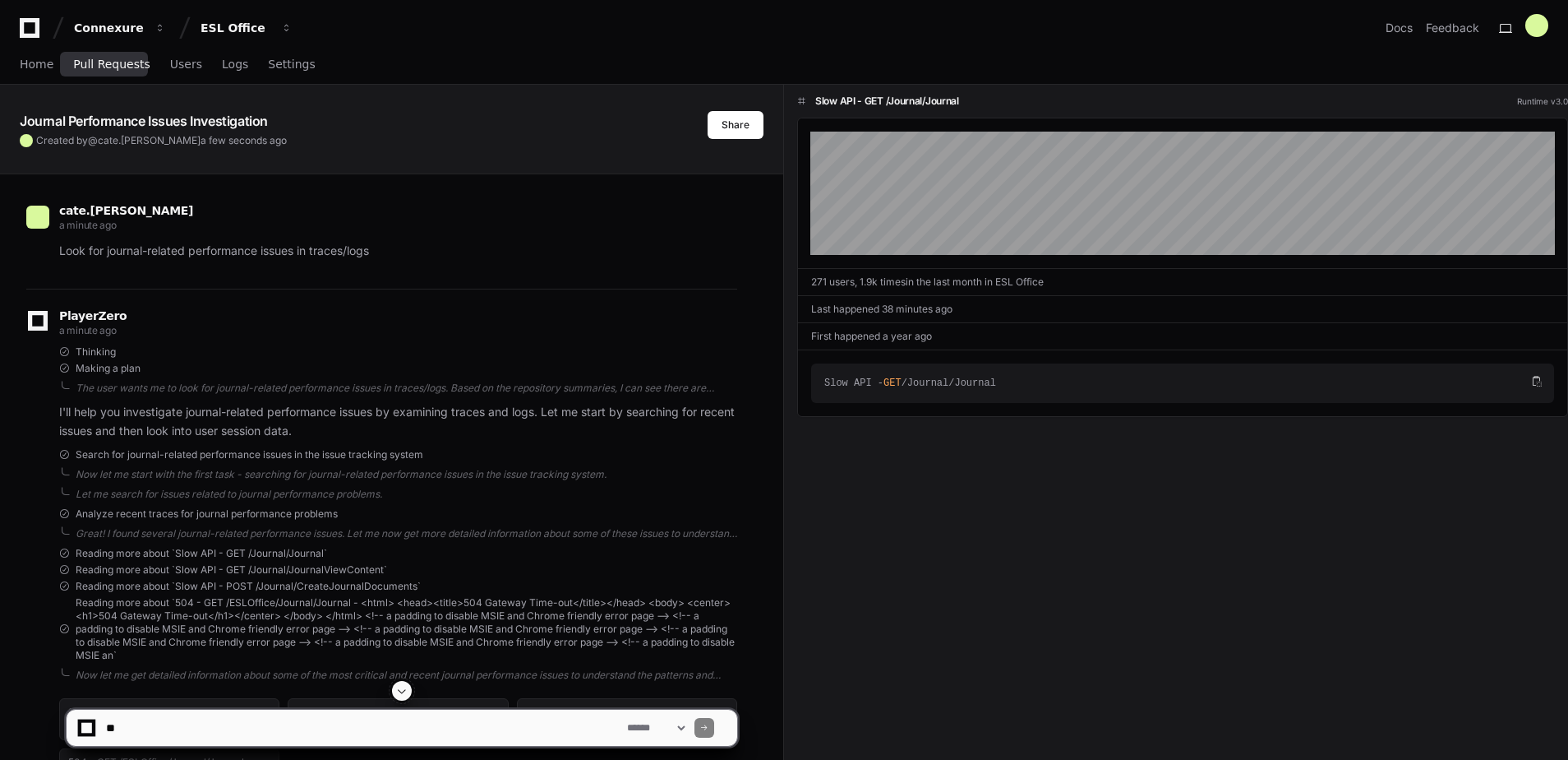
click at [114, 63] on span "Pull Requests" at bounding box center [111, 64] width 76 height 10
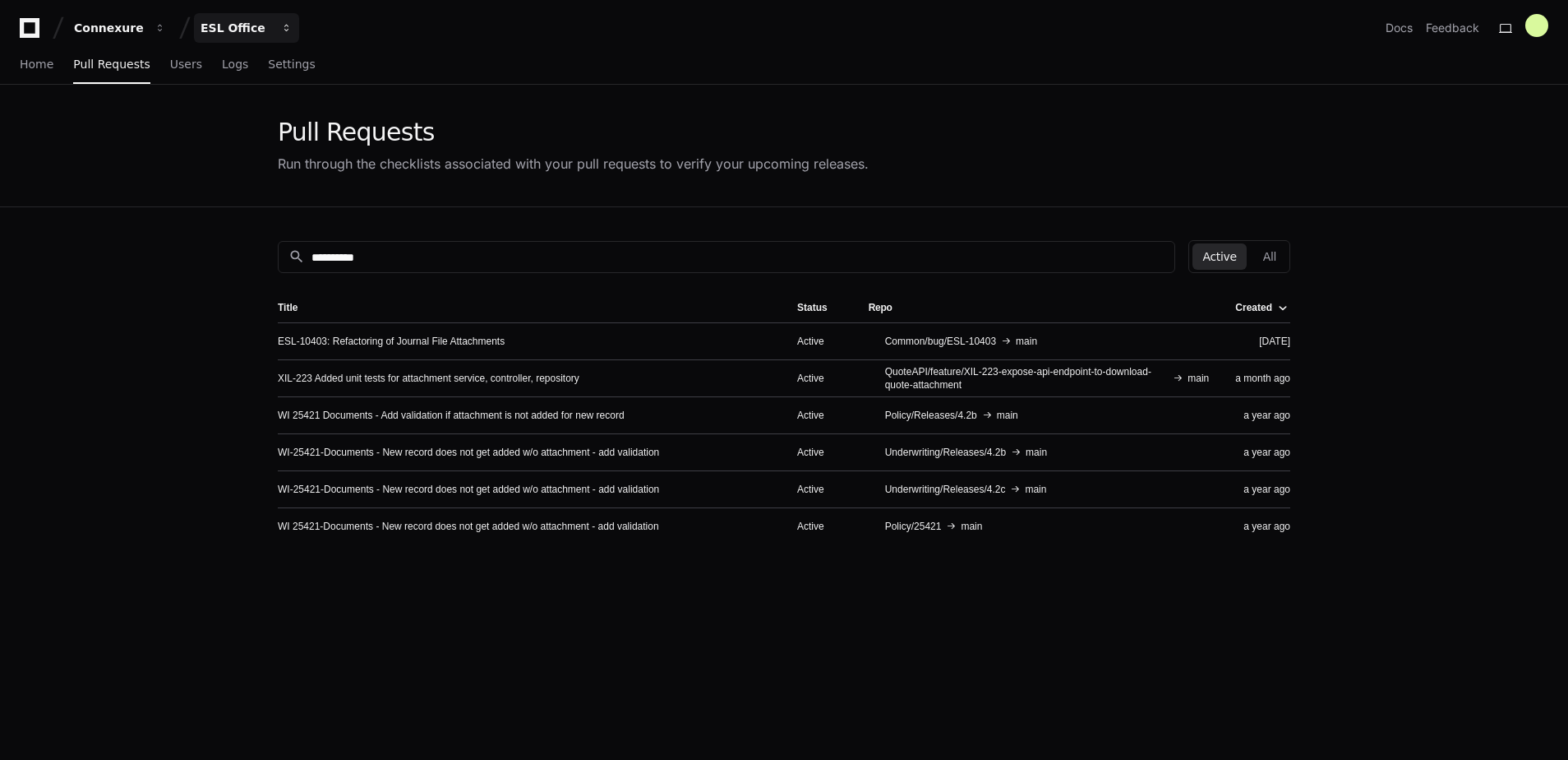
click at [239, 25] on div "ESL Office" at bounding box center [235, 27] width 71 height 16
click at [222, 72] on link "Logs" at bounding box center [235, 65] width 26 height 38
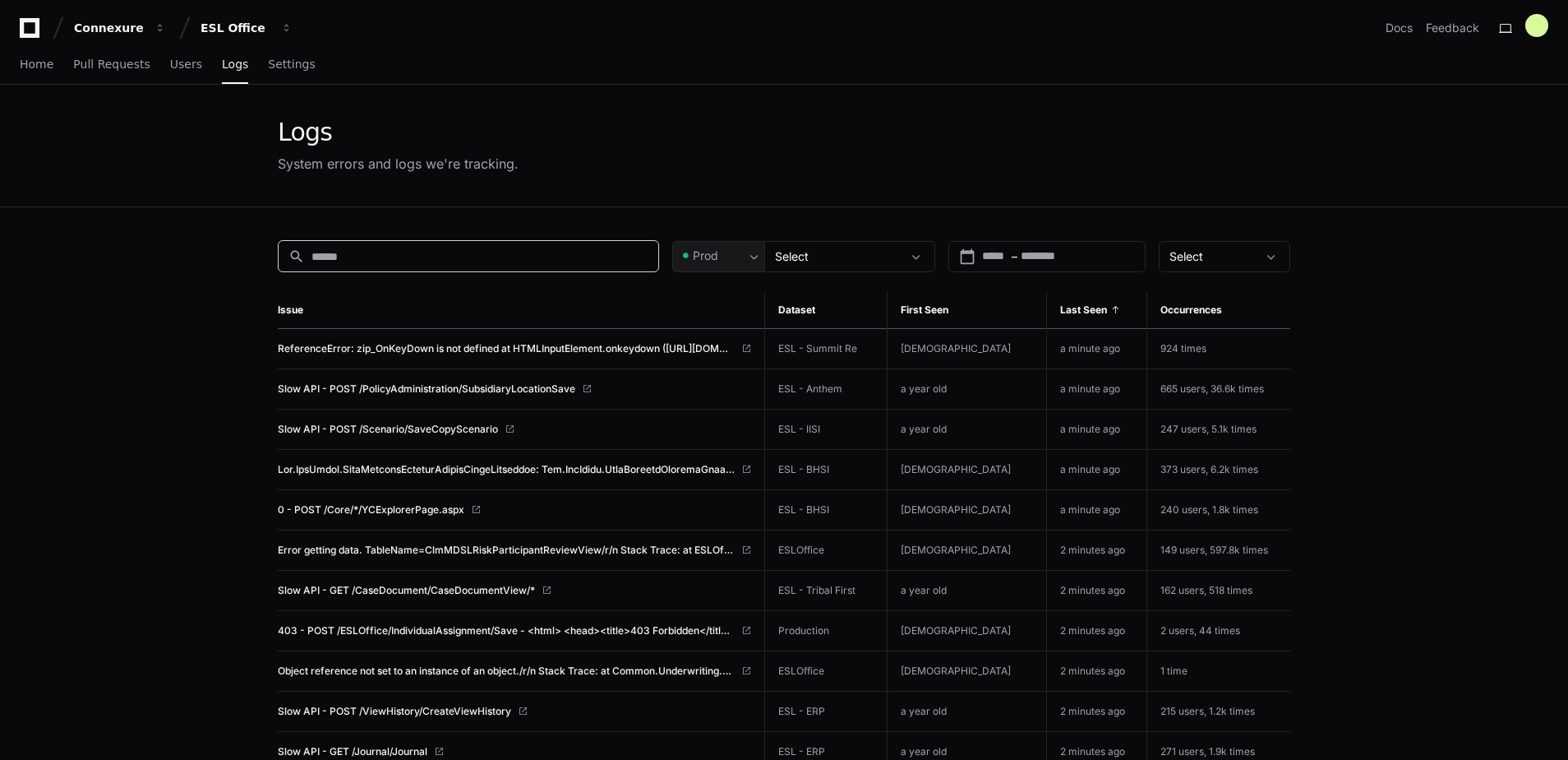
click at [474, 261] on input at bounding box center [479, 256] width 337 height 16
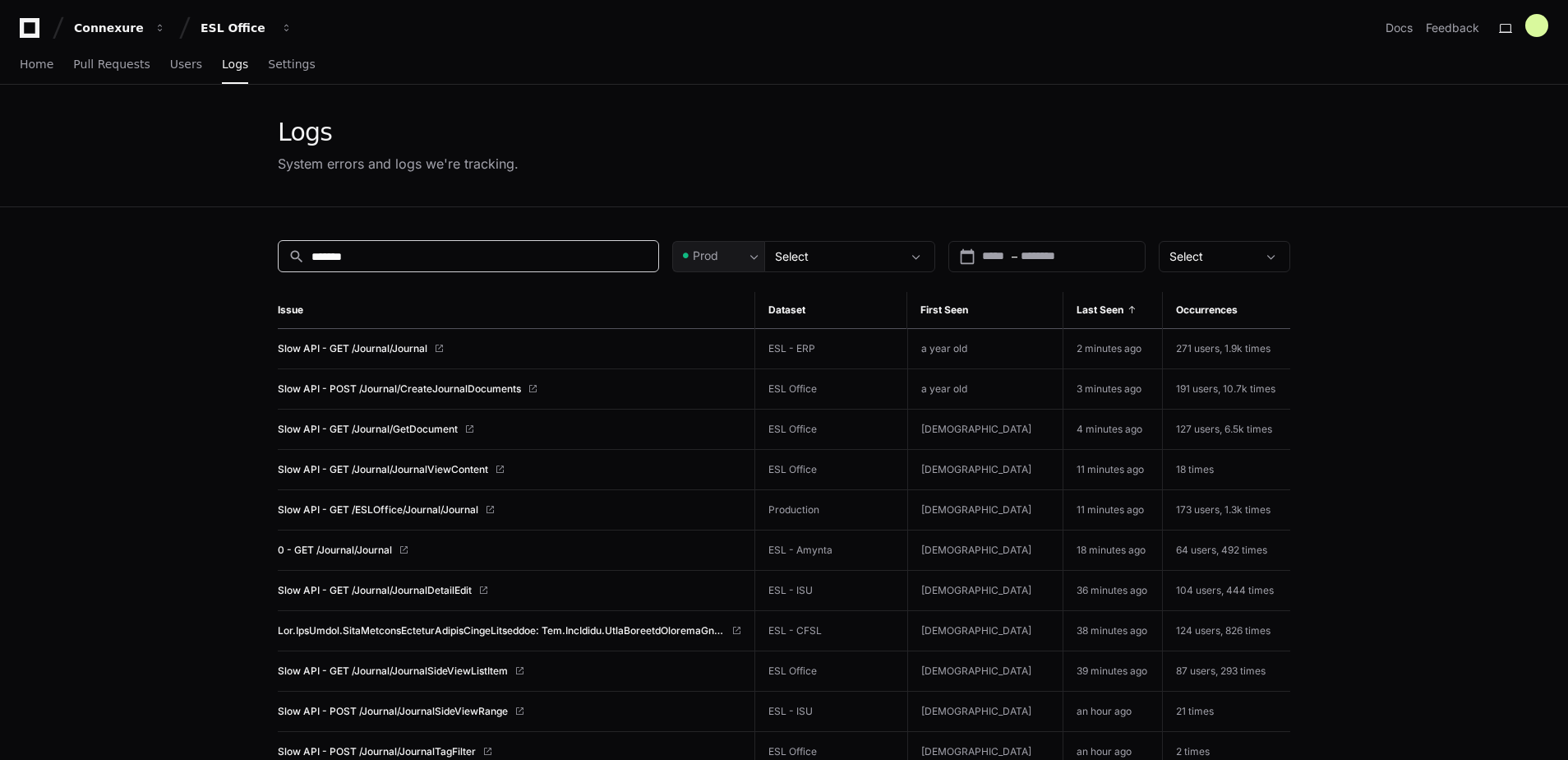
type input "*******"
click at [421, 424] on span "Slow API - GET /Journal/GetDocument" at bounding box center [367, 429] width 180 height 14
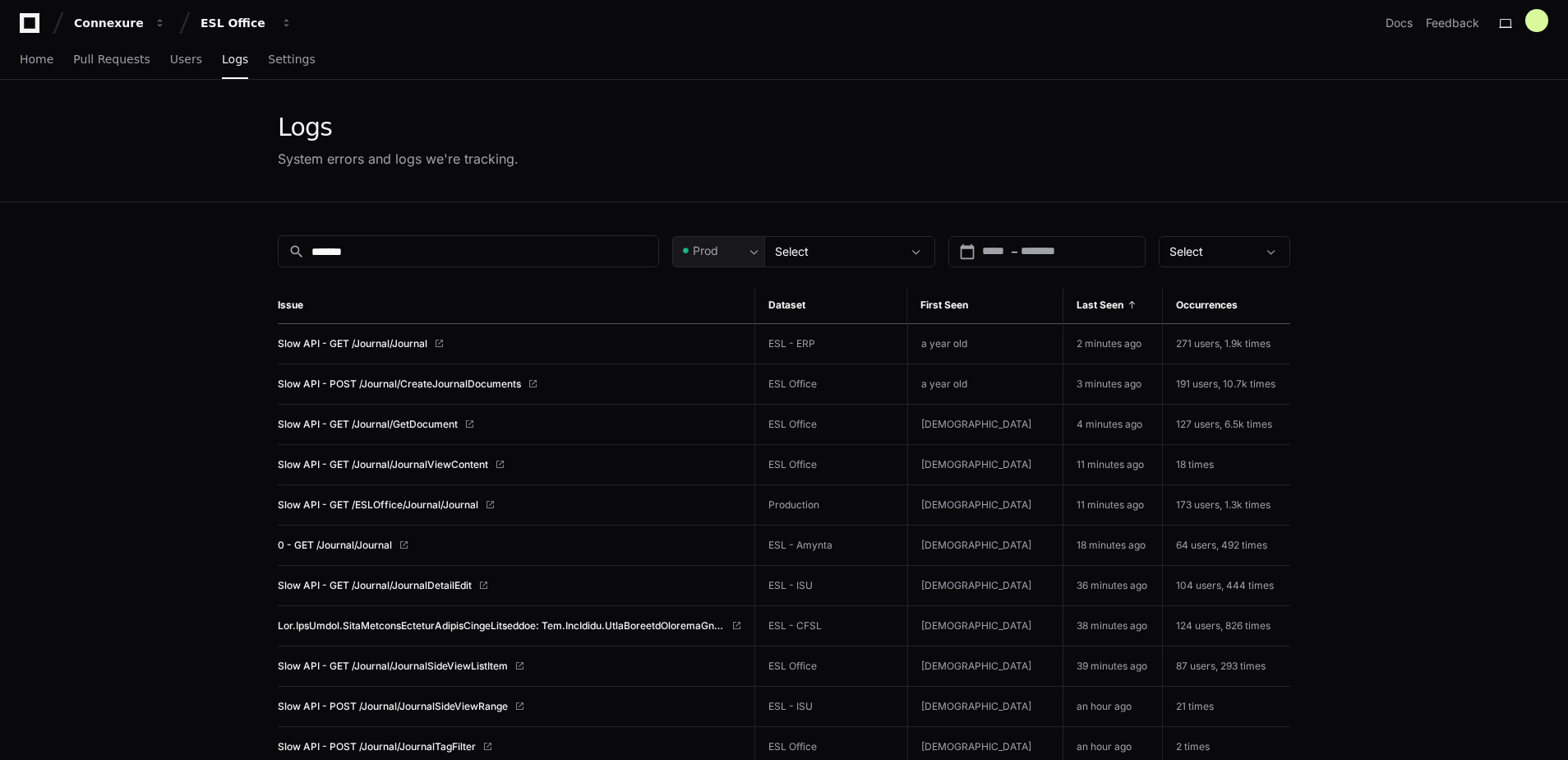
scroll to position [6, 0]
click at [425, 383] on span "Slow API - POST /Journal/CreateJournalDocuments" at bounding box center [399, 383] width 244 height 14
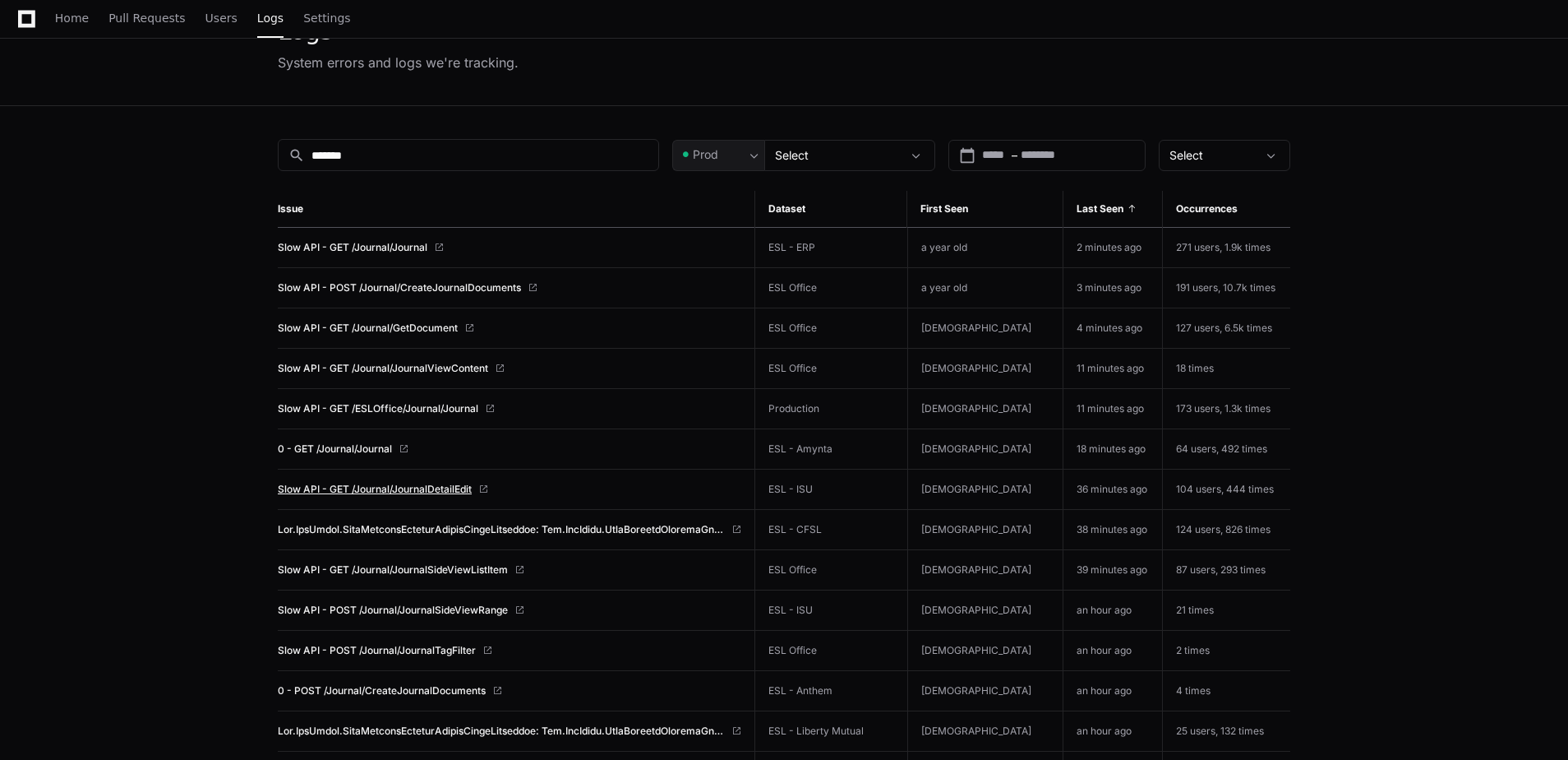
scroll to position [105, 0]
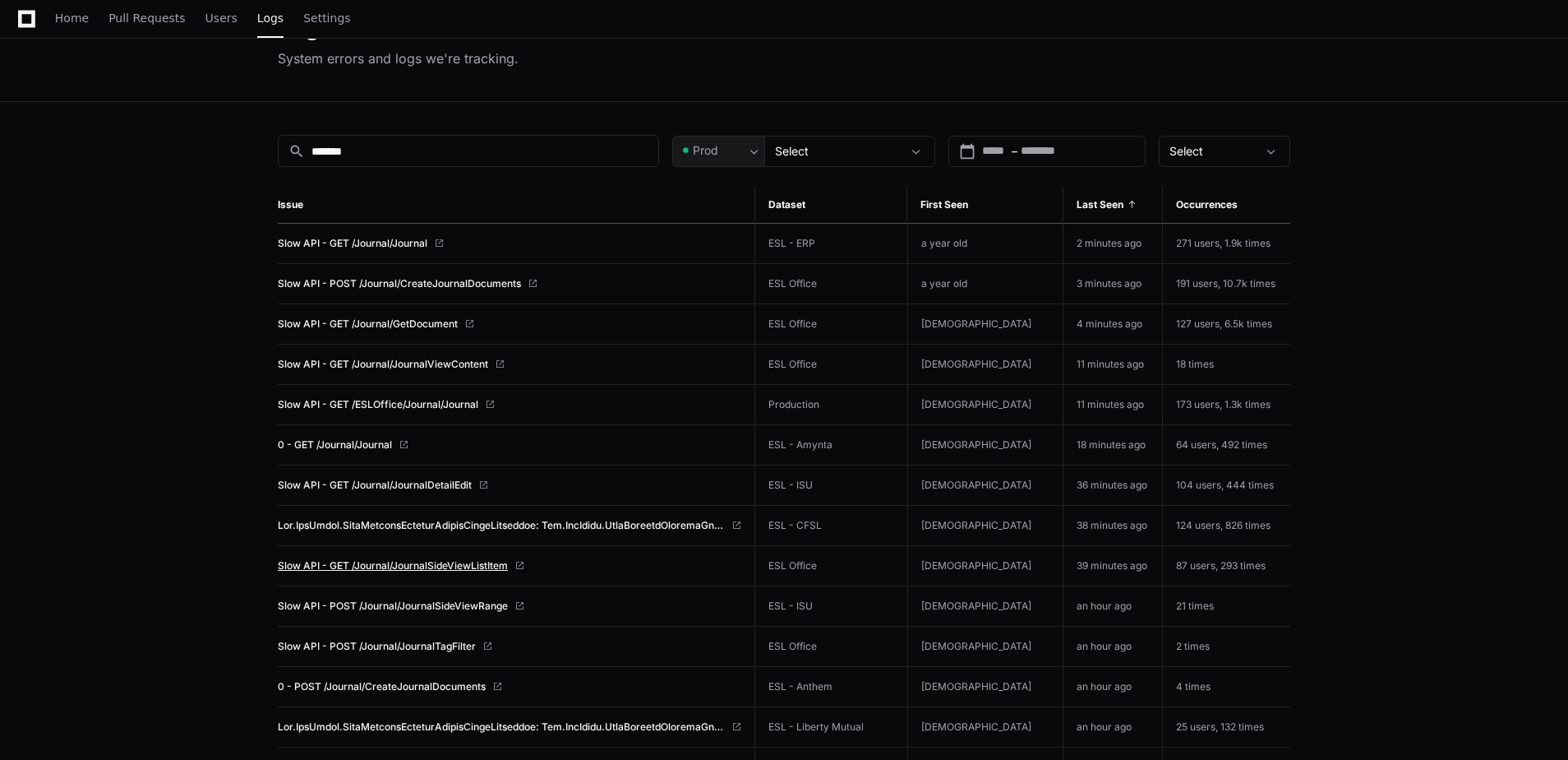
click at [396, 564] on span "Slow API - GET /Journal/JournalSideViewListItem" at bounding box center [392, 566] width 230 height 14
click at [400, 278] on span "Slow API - POST /Journal/CreateJournalDocuments" at bounding box center [399, 284] width 244 height 14
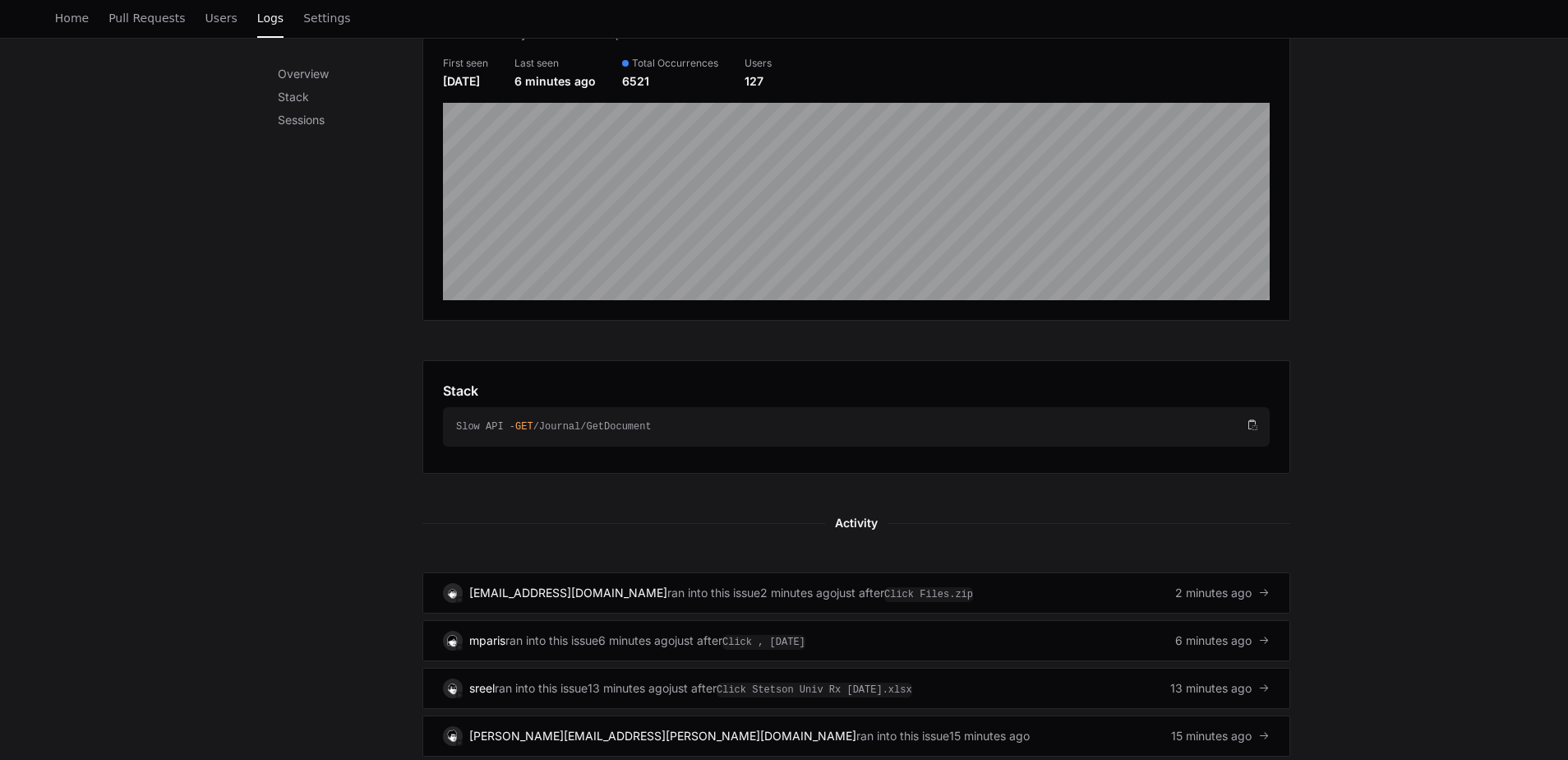
scroll to position [269, 0]
click at [889, 431] on div "Slow API - GET /Journal/GetDocument" at bounding box center [850, 427] width 788 height 14
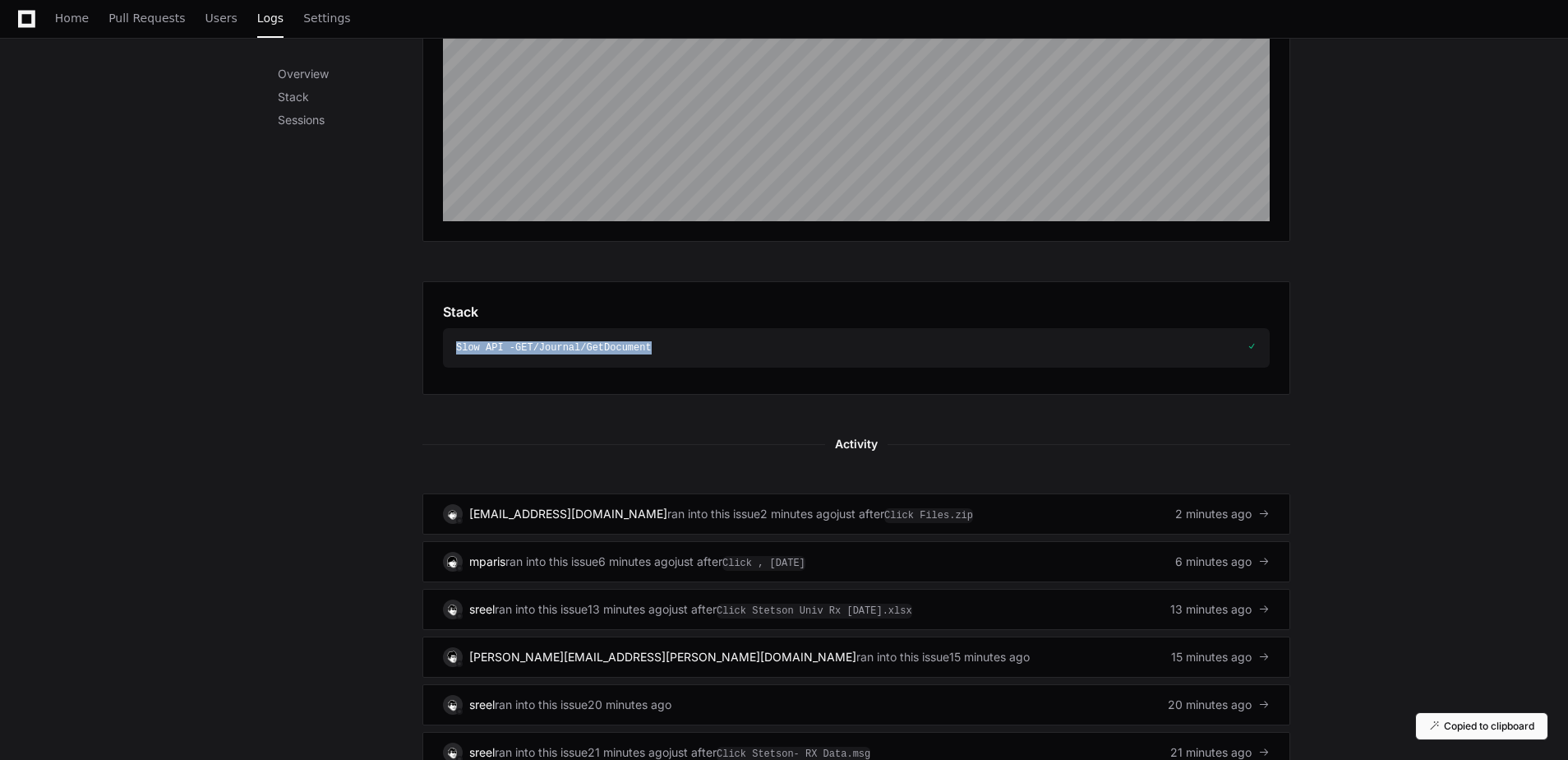
scroll to position [358, 0]
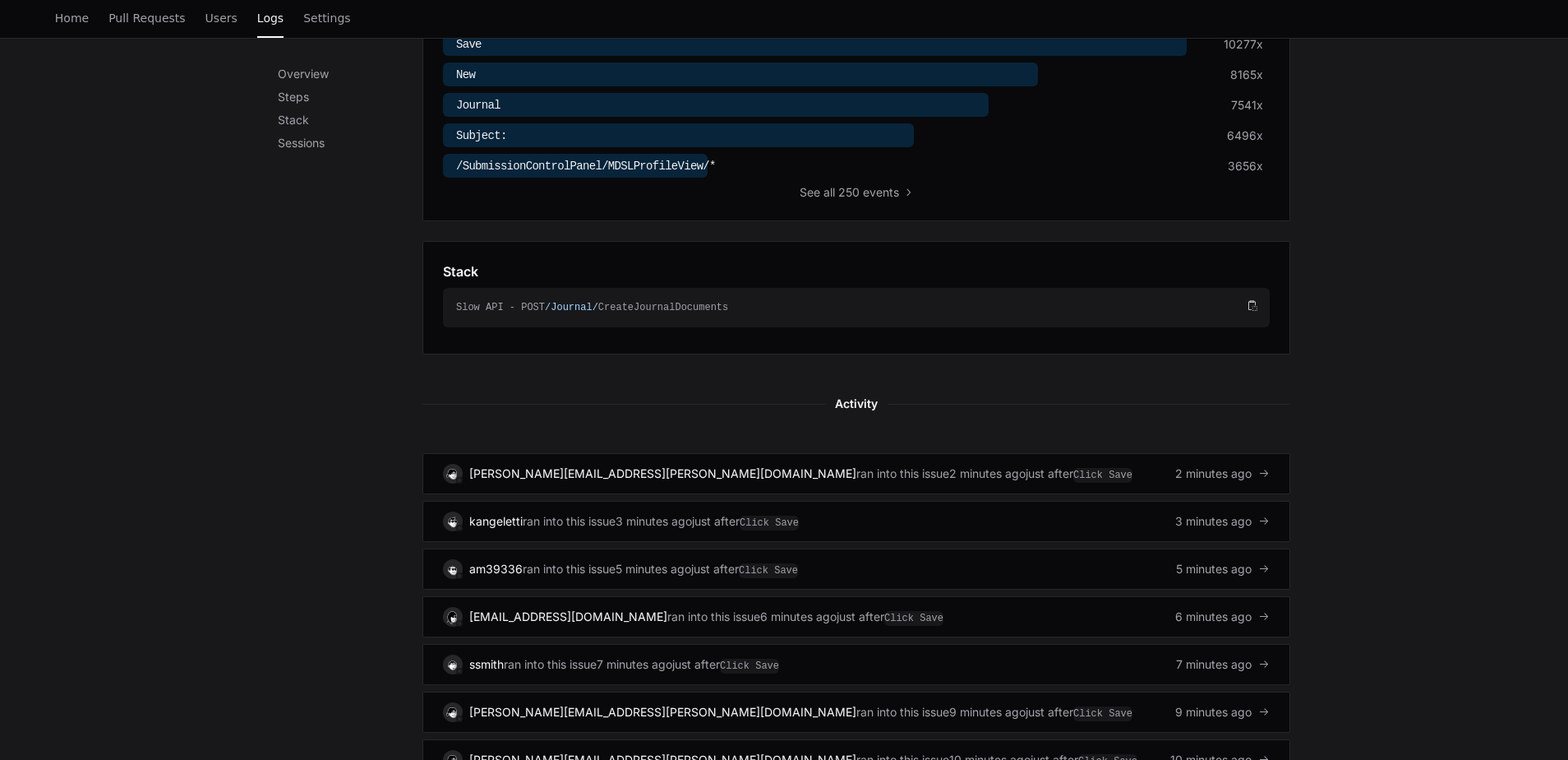
scroll to position [651, 0]
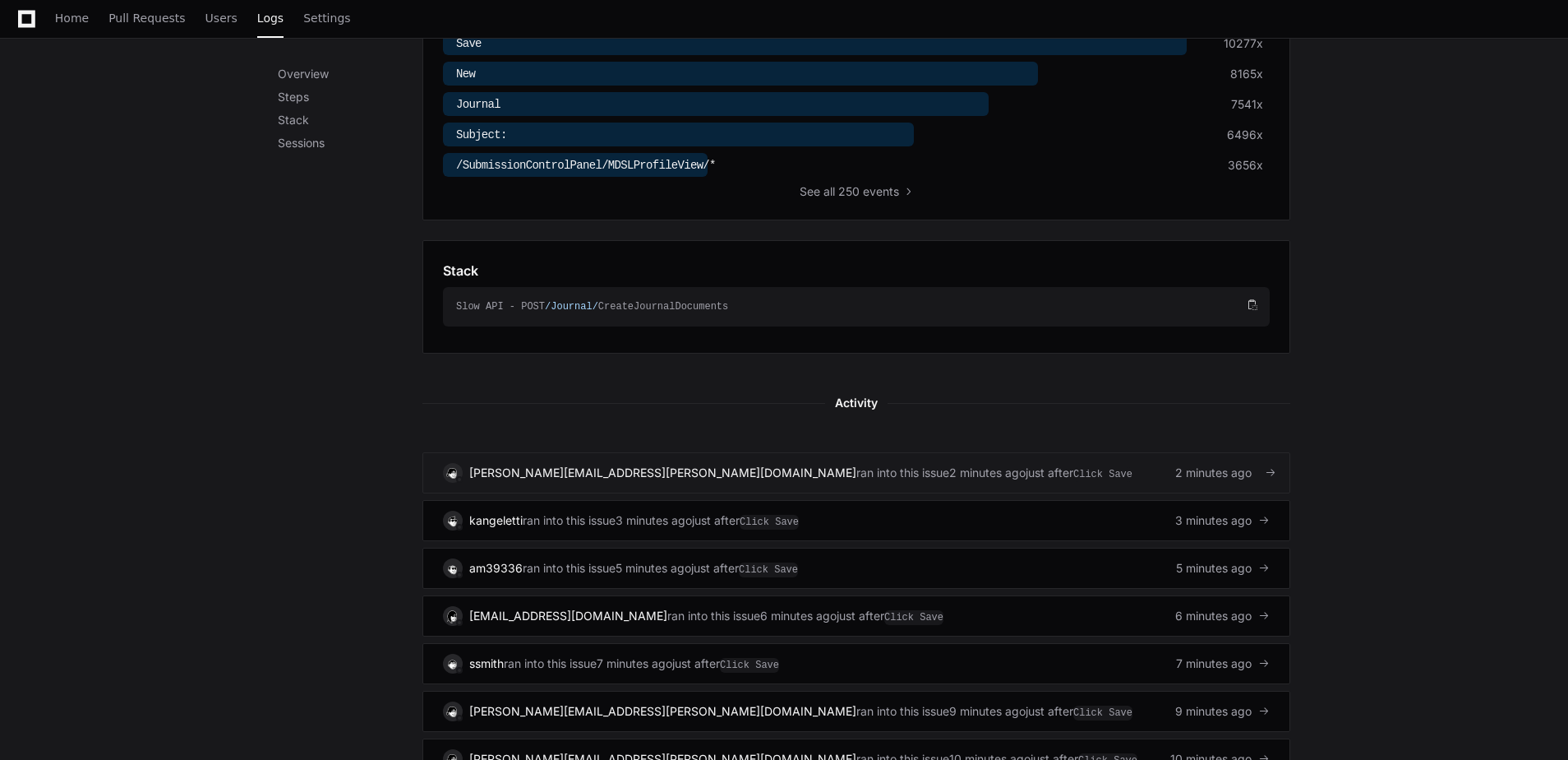
click at [1216, 469] on span "2 minutes ago" at bounding box center [1213, 472] width 76 height 16
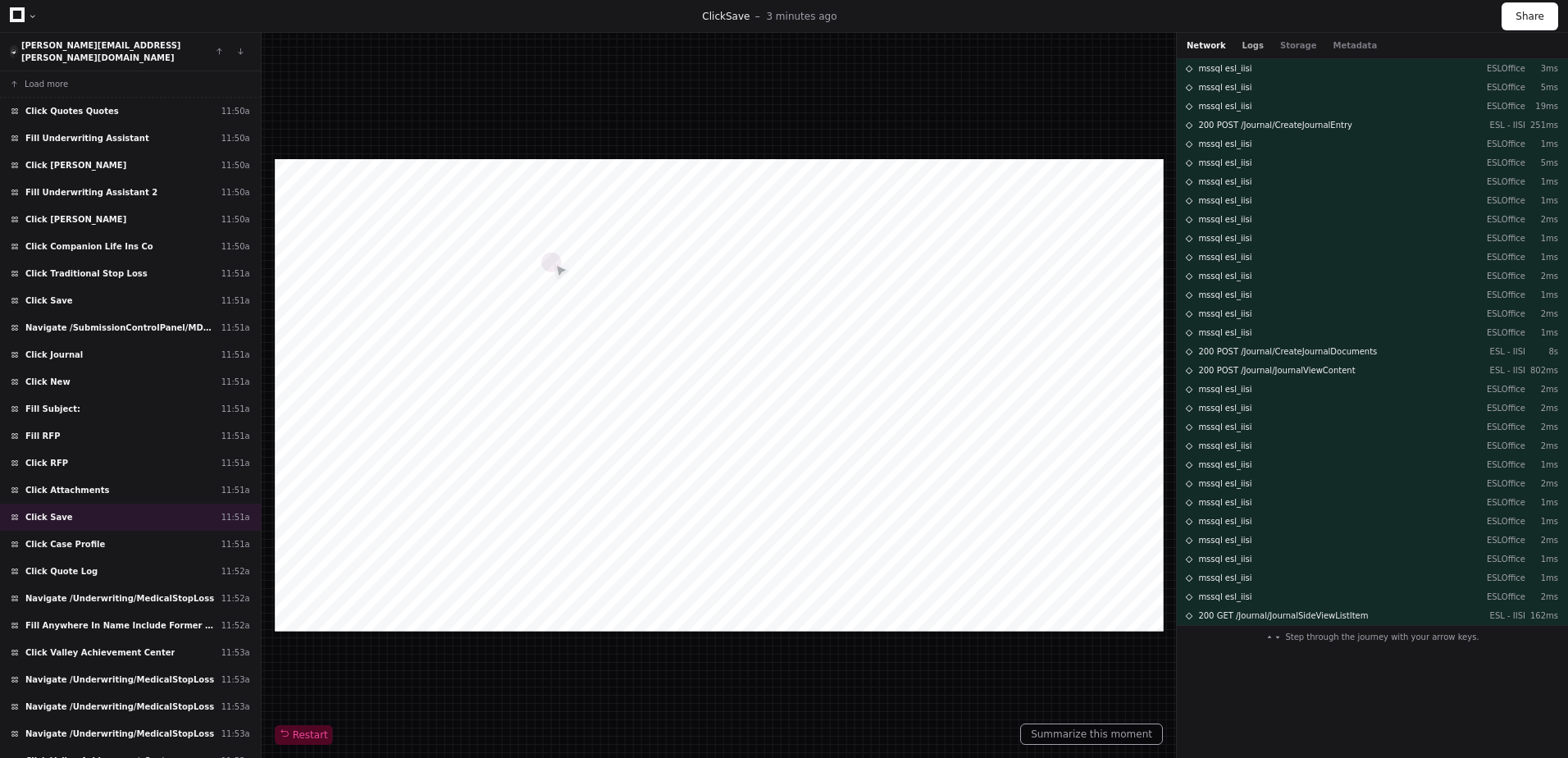
click at [1243, 42] on button "Logs" at bounding box center [1253, 45] width 21 height 13
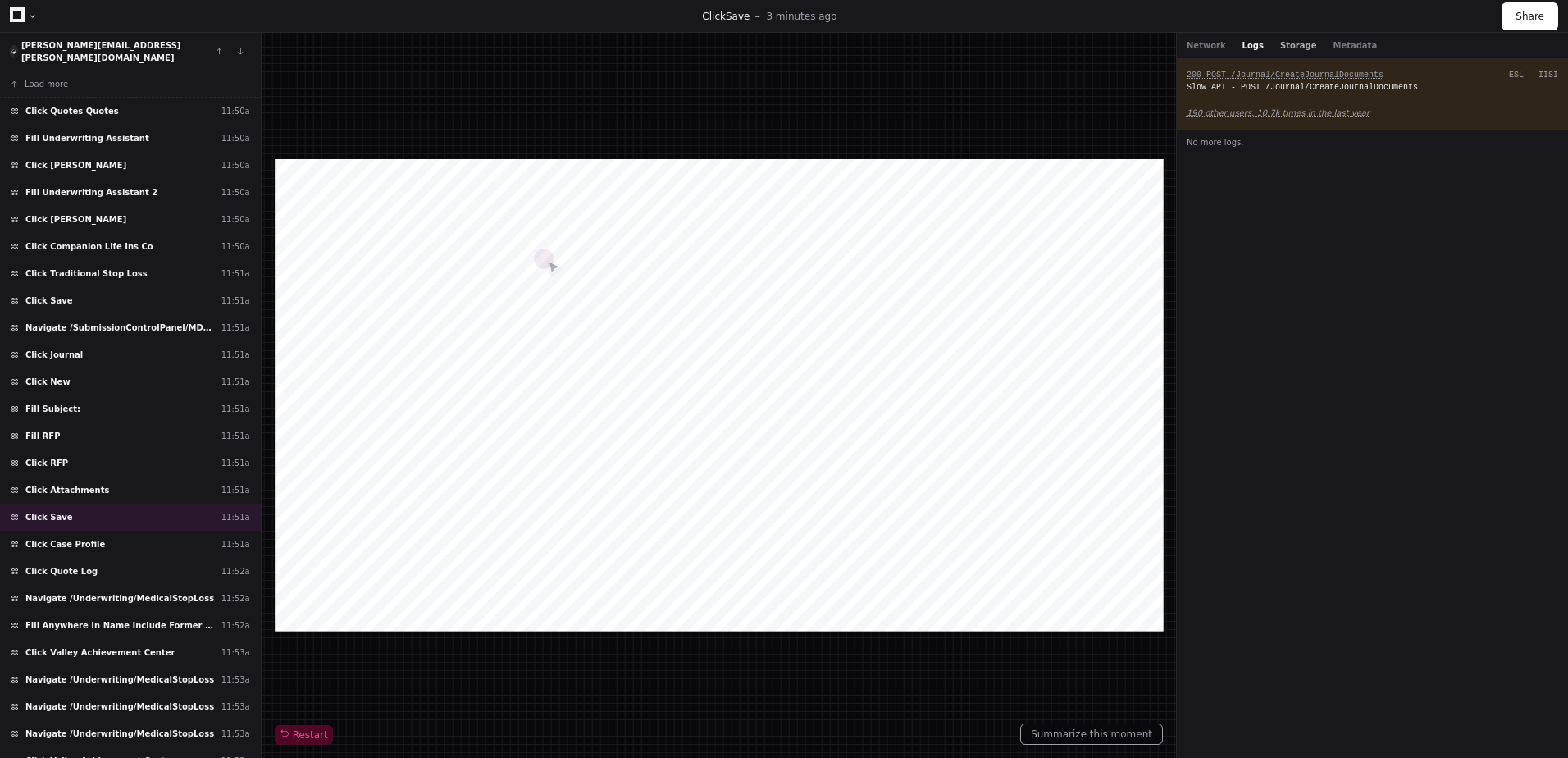
click at [1291, 48] on button "Storage" at bounding box center [1297, 45] width 36 height 13
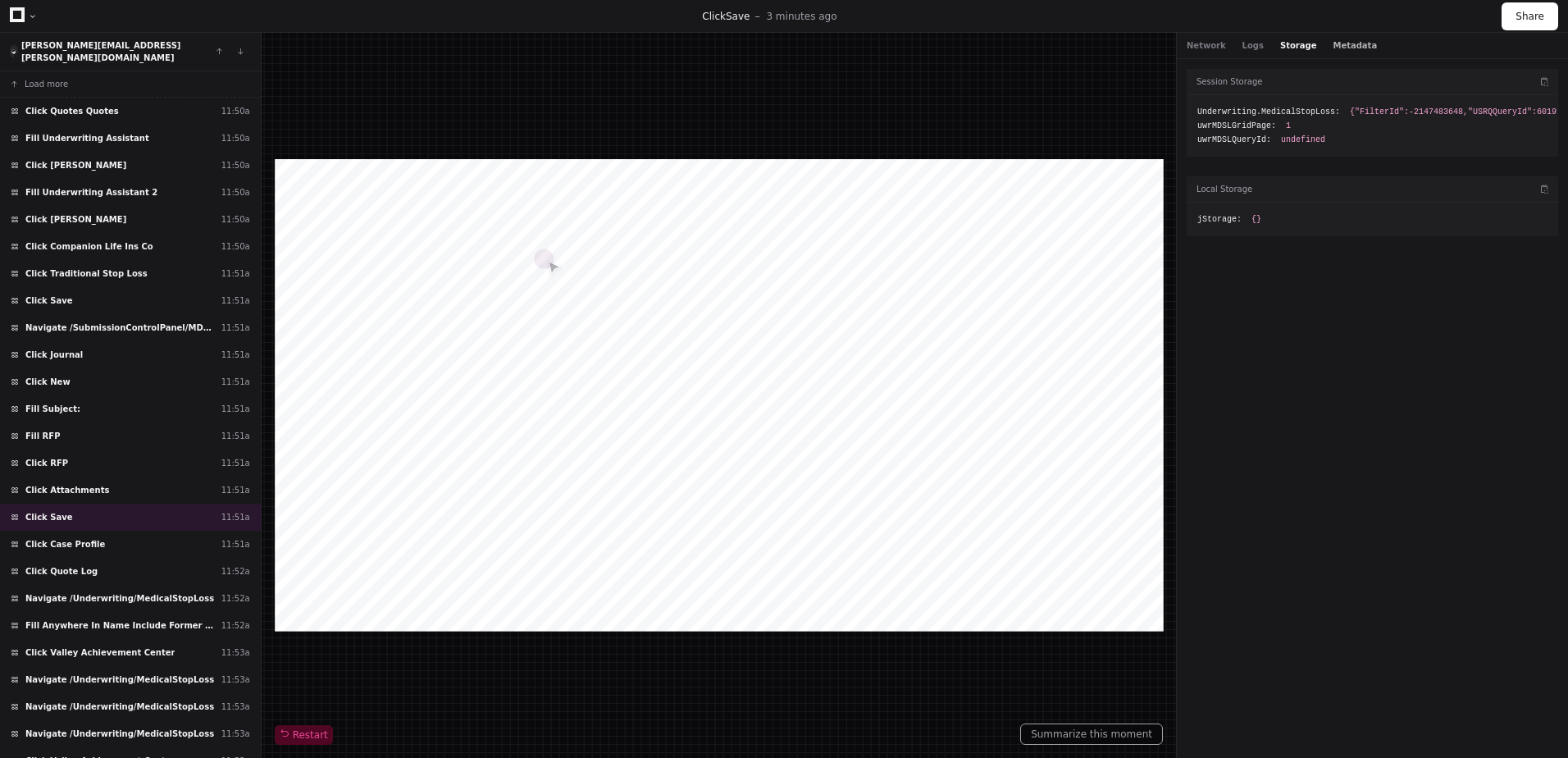
click at [1333, 44] on button "Metadata" at bounding box center [1355, 45] width 44 height 13
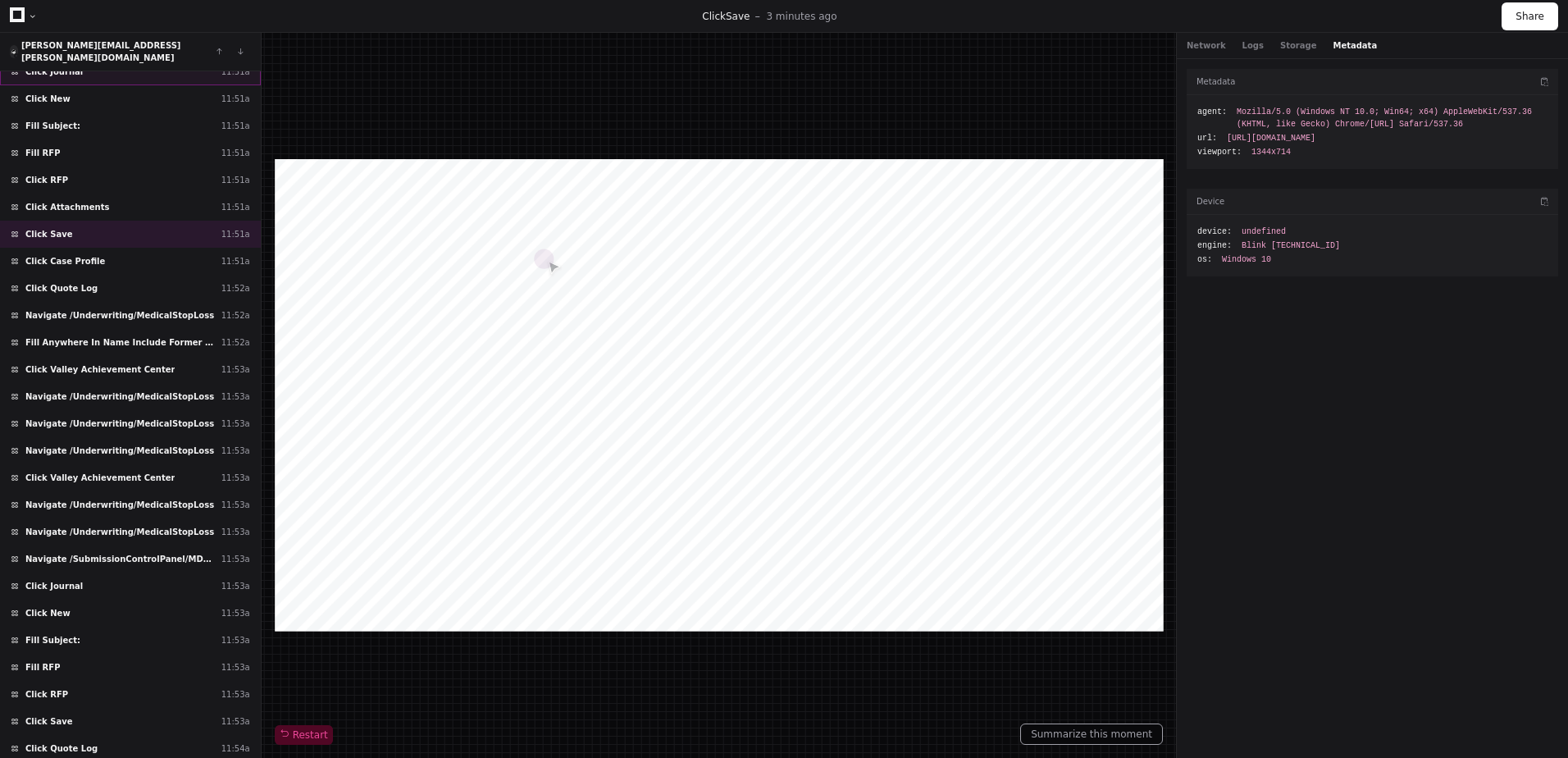
scroll to position [328, 0]
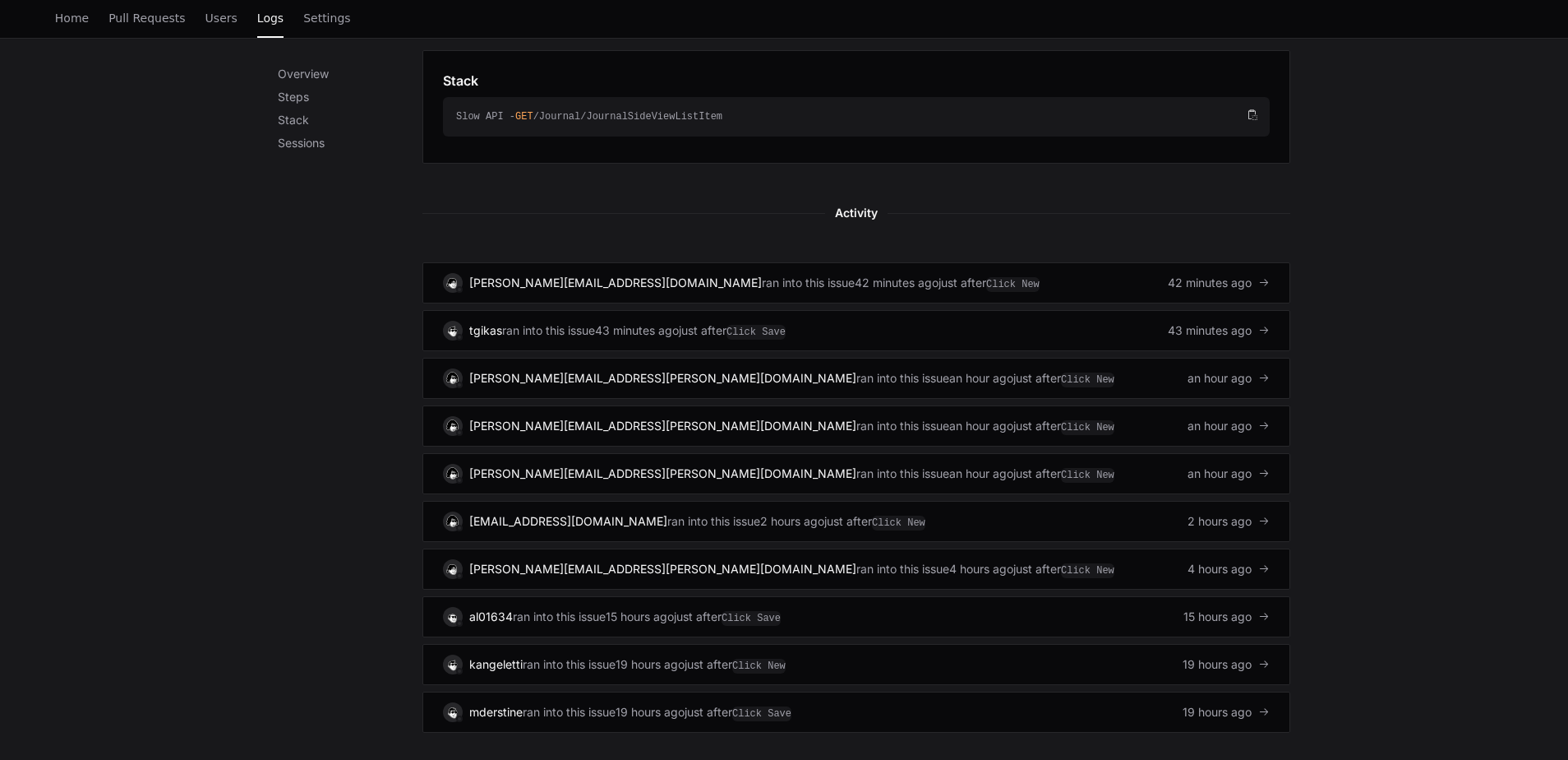
scroll to position [842, 0]
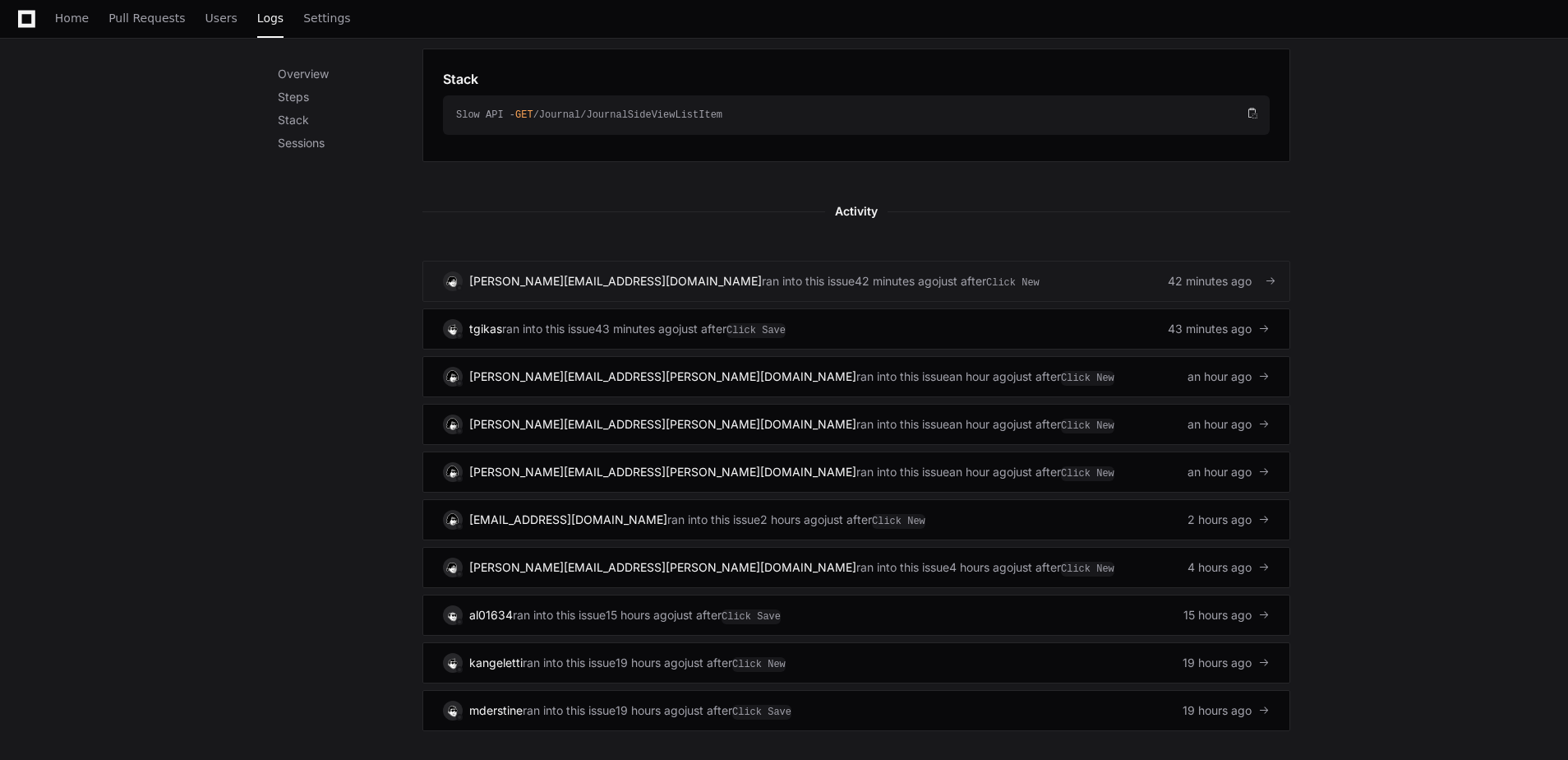
click at [1024, 278] on div "[PERSON_NAME][EMAIL_ADDRESS][DOMAIN_NAME] ran into this issue 42 minutes ago ju…" at bounding box center [856, 281] width 827 height 19
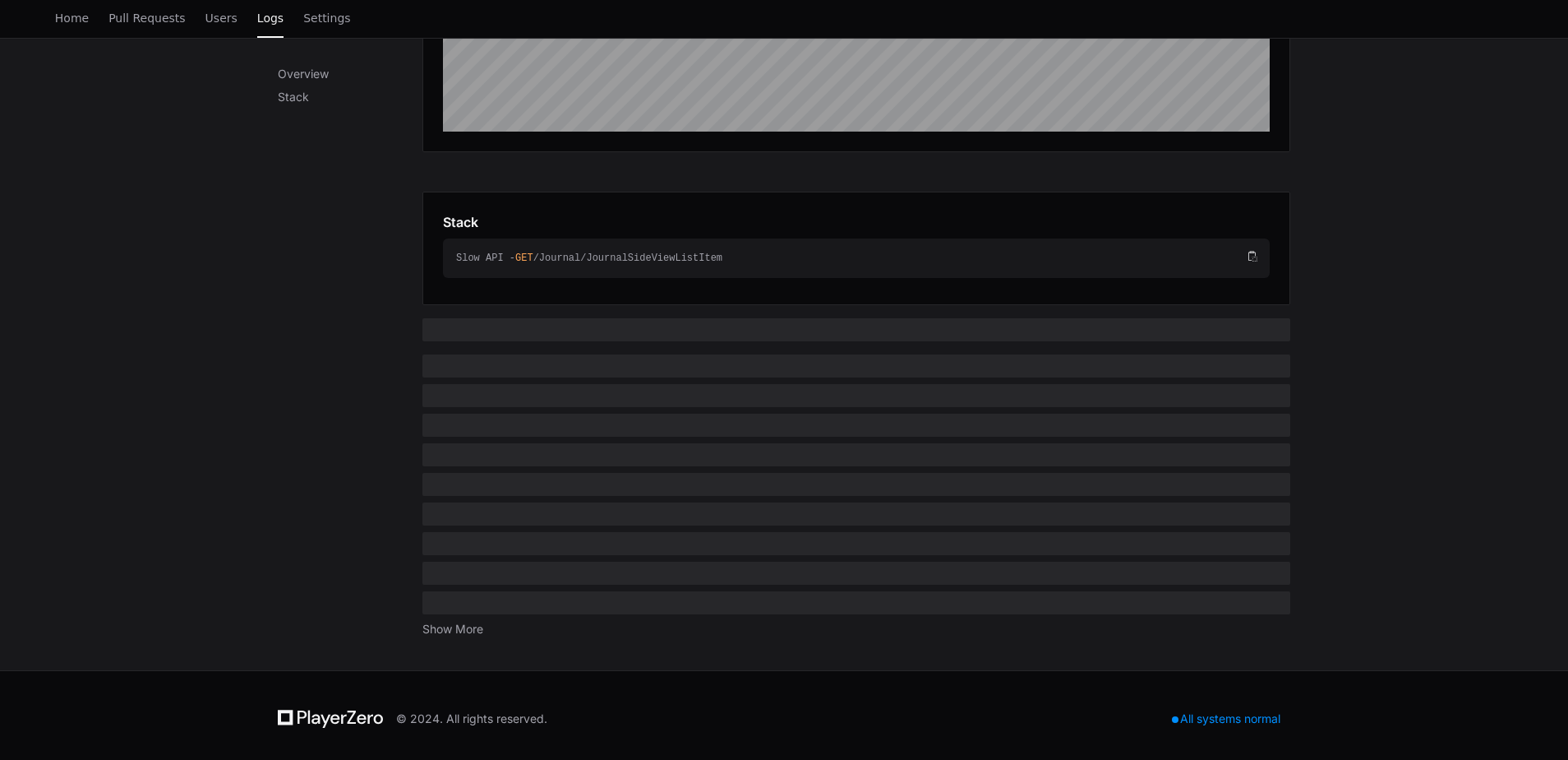
scroll to position [509, 0]
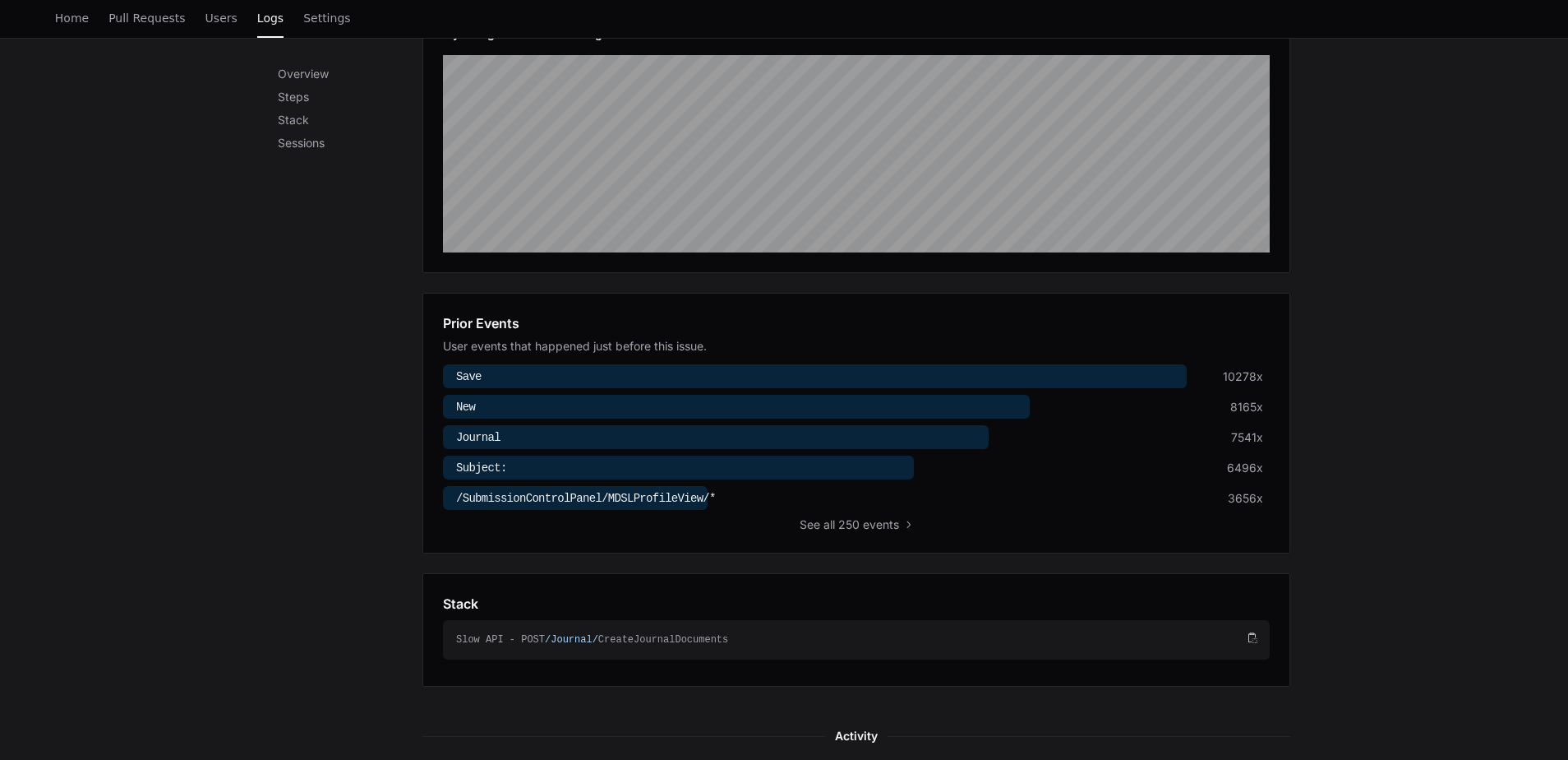
scroll to position [318, 0]
click at [522, 432] on div at bounding box center [715, 436] width 546 height 24
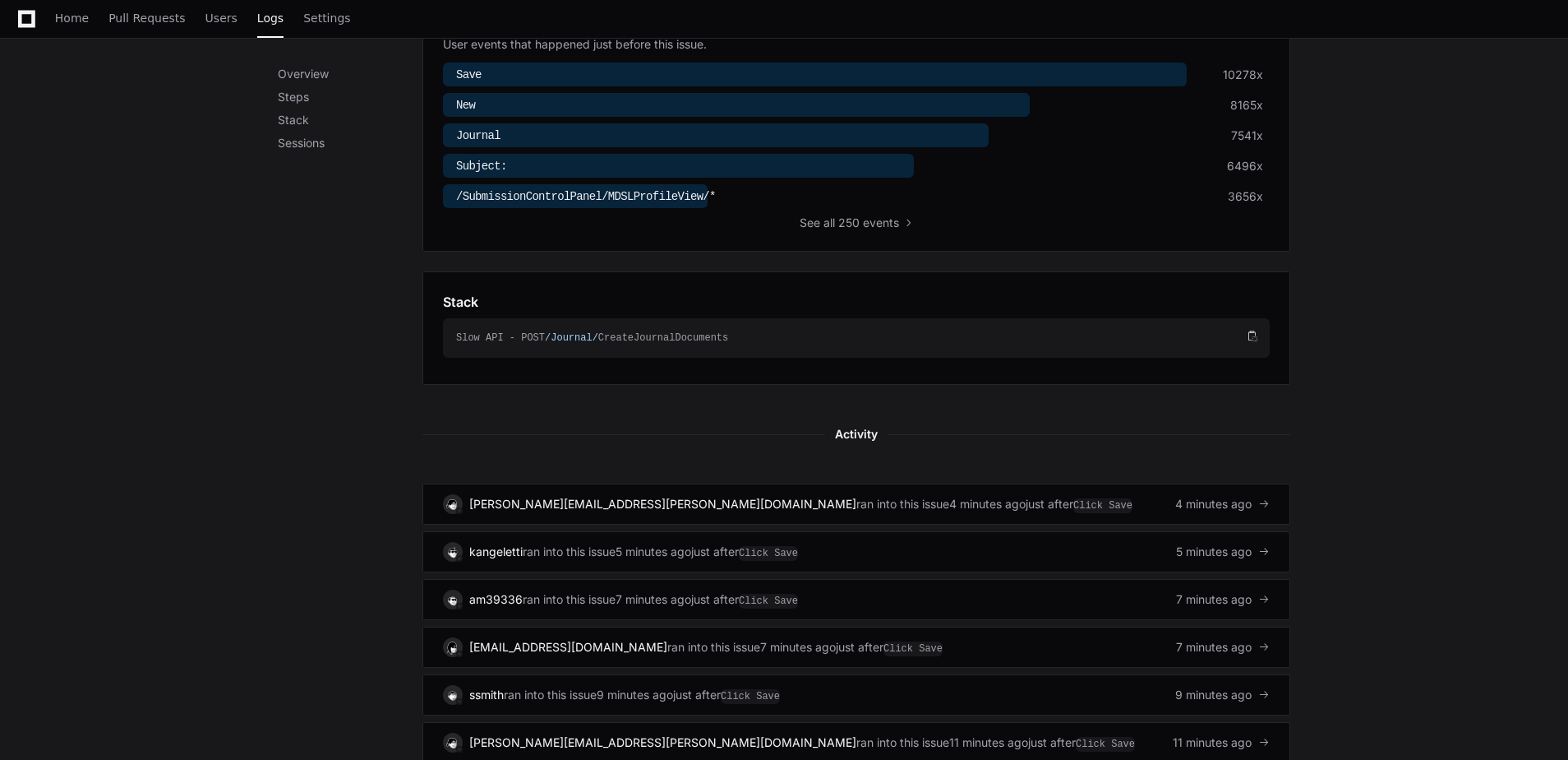
scroll to position [627, 0]
